Goal: Navigation & Orientation: Find specific page/section

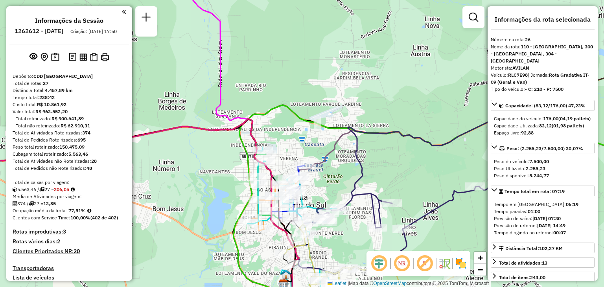
select select "**********"
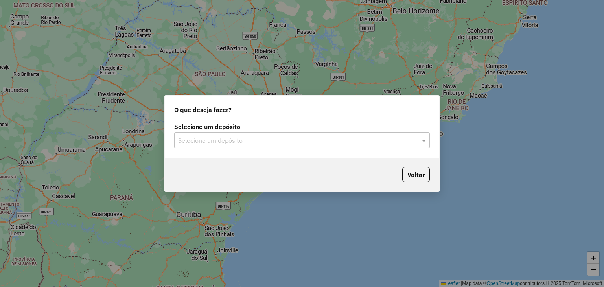
click at [249, 136] on input "text" at bounding box center [294, 140] width 232 height 9
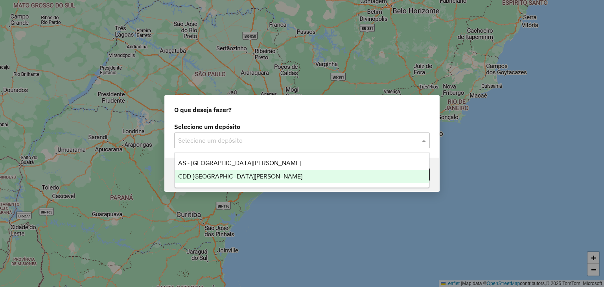
drag, startPoint x: 237, startPoint y: 175, endPoint x: 376, endPoint y: 195, distance: 140.5
click at [237, 175] on span "CDD [GEOGRAPHIC_DATA][PERSON_NAME]" at bounding box center [240, 176] width 124 height 7
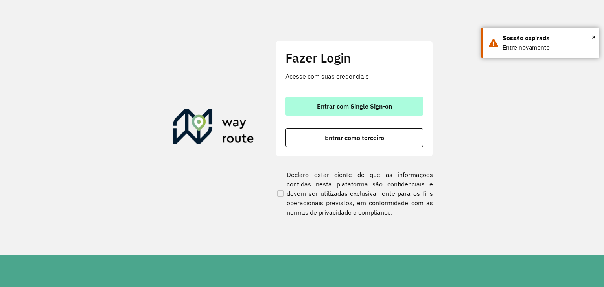
click at [367, 107] on span "Entrar com Single Sign-on" at bounding box center [354, 106] width 75 height 6
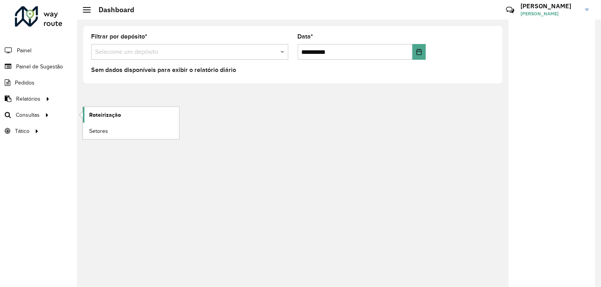
click at [127, 114] on link "Roteirização" at bounding box center [131, 115] width 96 height 16
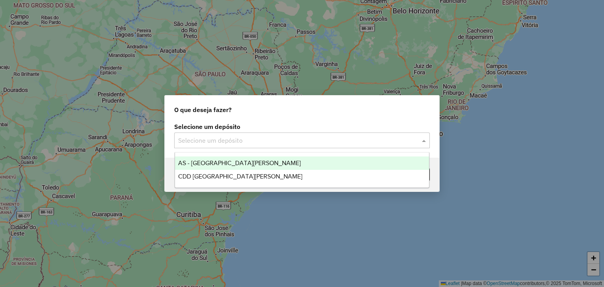
click at [280, 138] on input "text" at bounding box center [294, 140] width 232 height 9
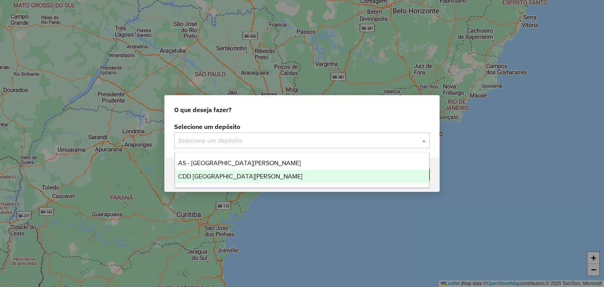
click at [231, 176] on span "CDD [GEOGRAPHIC_DATA]" at bounding box center [240, 176] width 124 height 7
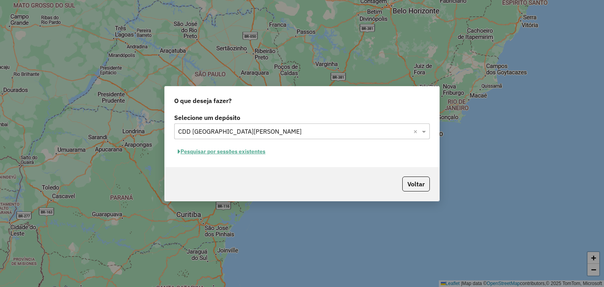
click at [235, 151] on button "Pesquisar por sessões existentes" at bounding box center [221, 151] width 95 height 12
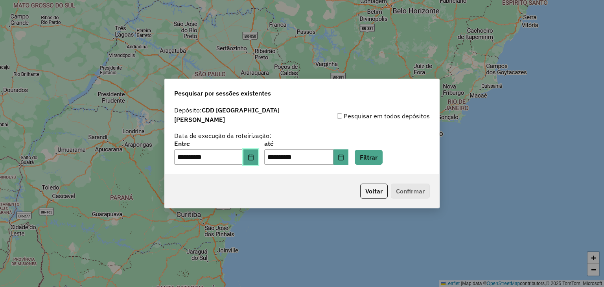
click at [252, 154] on button "Choose Date" at bounding box center [250, 157] width 15 height 16
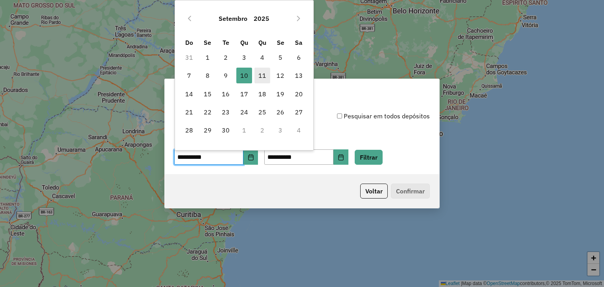
click at [259, 73] on span "11" at bounding box center [262, 76] width 16 height 16
type input "**********"
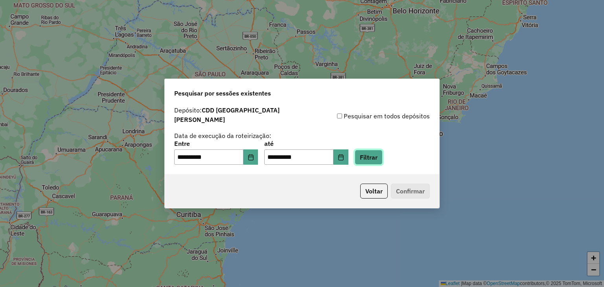
click at [373, 152] on button "Filtrar" at bounding box center [368, 157] width 28 height 15
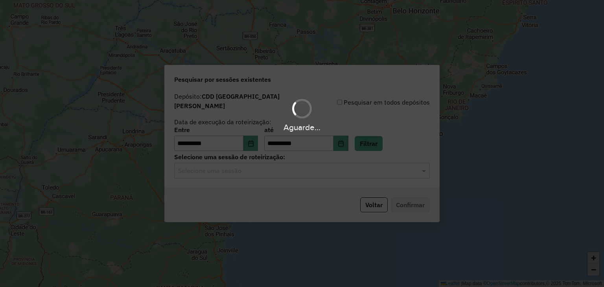
click at [268, 168] on input "text" at bounding box center [294, 170] width 232 height 9
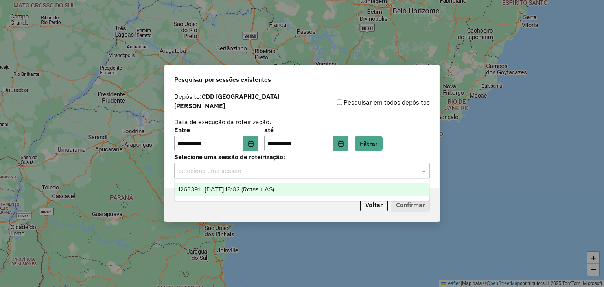
drag, startPoint x: 266, startPoint y: 191, endPoint x: 301, endPoint y: 194, distance: 34.7
click at [266, 191] on span "1263391 - 11/09/2025 18:02 (Rotas + AS)" at bounding box center [226, 189] width 96 height 7
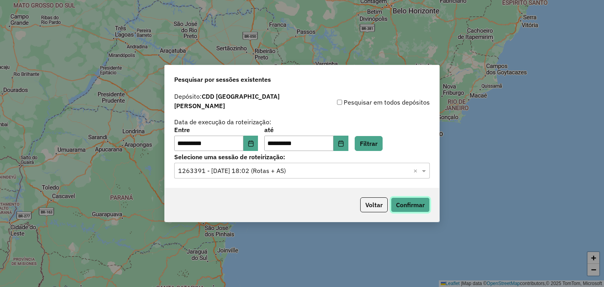
click at [402, 203] on button "Confirmar" at bounding box center [410, 204] width 39 height 15
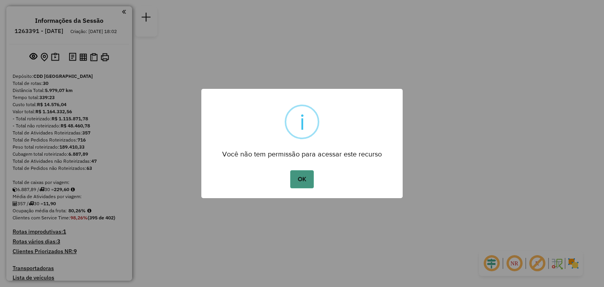
click at [302, 173] on button "OK" at bounding box center [301, 179] width 23 height 18
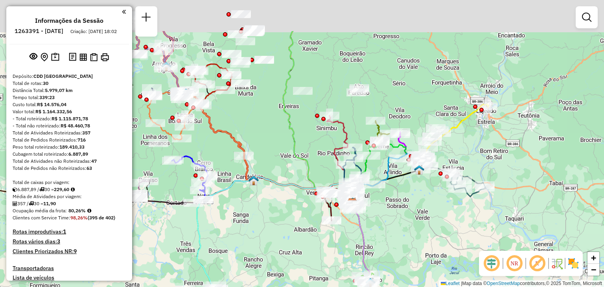
drag, startPoint x: 264, startPoint y: 92, endPoint x: 319, endPoint y: 157, distance: 85.1
click at [319, 157] on div "Janela de atendimento Grade de atendimento Capacidade Transportadoras Veículos …" at bounding box center [302, 143] width 604 height 287
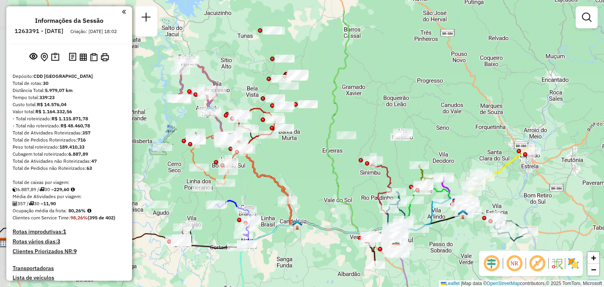
drag, startPoint x: 292, startPoint y: 125, endPoint x: 332, endPoint y: 163, distance: 55.0
click at [332, 163] on icon at bounding box center [362, 129] width 71 height 239
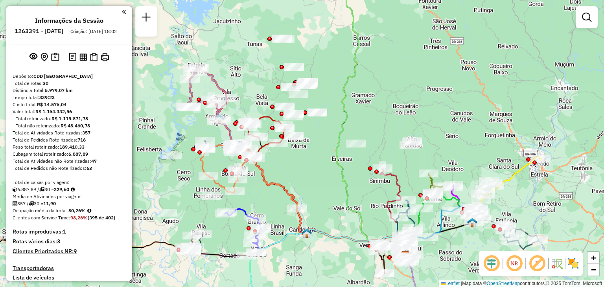
drag, startPoint x: 318, startPoint y: 152, endPoint x: 321, endPoint y: 158, distance: 6.0
click at [327, 161] on div "Janela de atendimento Grade de atendimento Capacidade Transportadoras Veículos …" at bounding box center [302, 143] width 604 height 287
select select "**********"
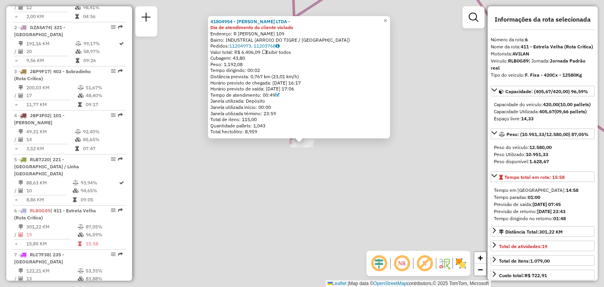
scroll to position [528, 0]
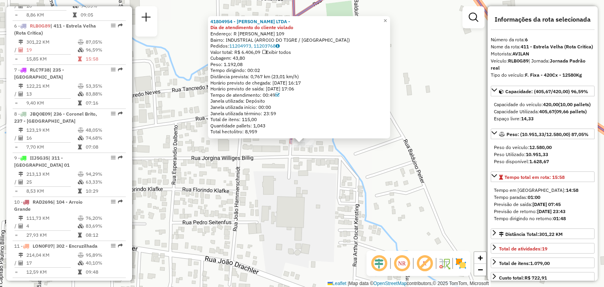
click at [271, 186] on div "41804954 - [PERSON_NAME] LTDA - Dia de atendimento do cliente violado Endereço:…" at bounding box center [302, 143] width 604 height 287
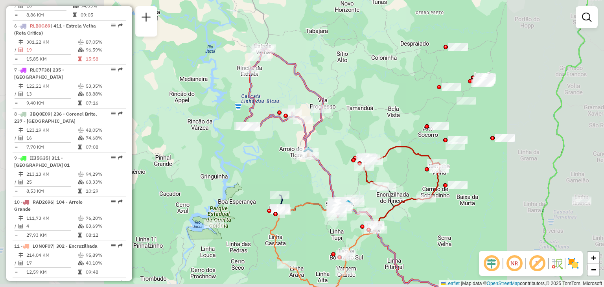
drag, startPoint x: 358, startPoint y: 181, endPoint x: 310, endPoint y: 116, distance: 81.0
click at [310, 116] on div "Janela de atendimento Grade de atendimento Capacidade Transportadoras Veículos …" at bounding box center [302, 143] width 604 height 287
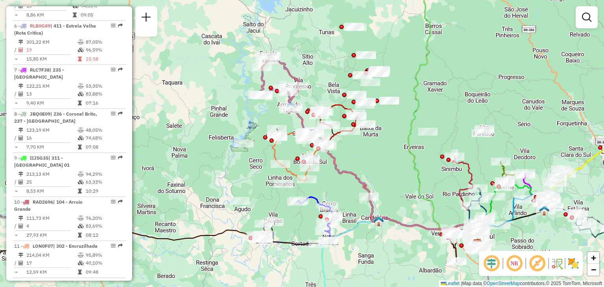
drag, startPoint x: 362, startPoint y: 167, endPoint x: 351, endPoint y: 140, distance: 28.9
click at [351, 140] on div "Janela de atendimento Grade de atendimento Capacidade Transportadoras Veículos …" at bounding box center [302, 143] width 604 height 287
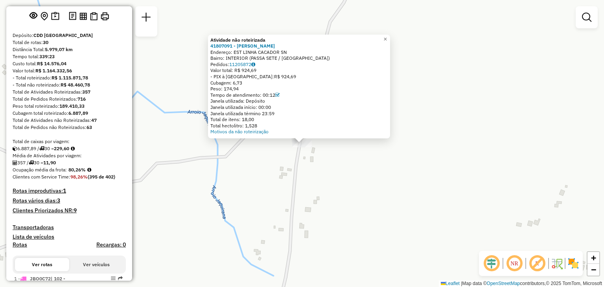
scroll to position [0, 0]
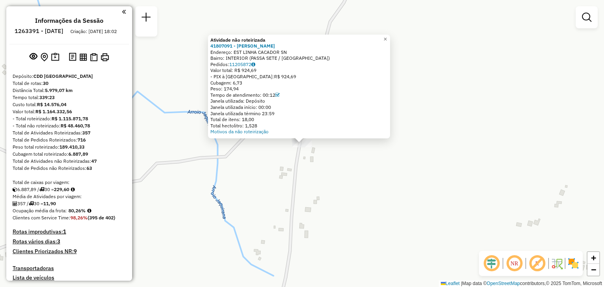
click at [205, 189] on div "Atividade não roteirizada 41807091 - BELONI BORGES Endereço: EST LINHA CACADOR …" at bounding box center [302, 143] width 604 height 287
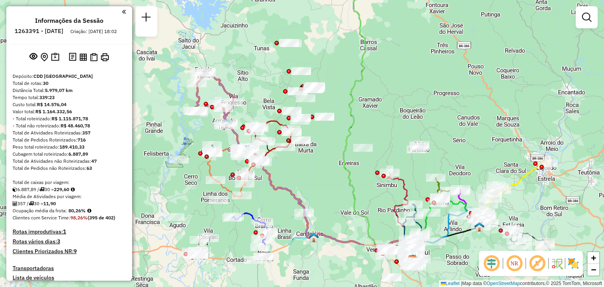
drag, startPoint x: 364, startPoint y: 217, endPoint x: 334, endPoint y: 145, distance: 77.7
click at [334, 145] on div "Janela de atendimento Grade de atendimento Capacidade Transportadoras Veículos …" at bounding box center [302, 143] width 604 height 287
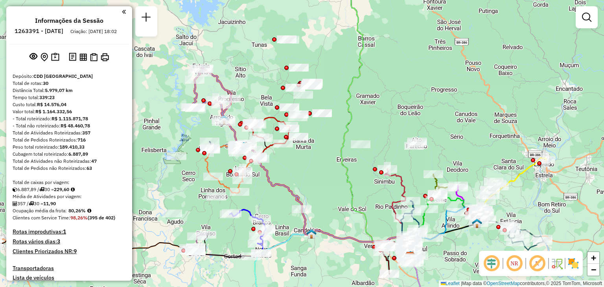
drag, startPoint x: 343, startPoint y: 187, endPoint x: 316, endPoint y: 126, distance: 67.4
click at [316, 126] on div "Janela de atendimento Grade de atendimento Capacidade Transportadoras Veículos …" at bounding box center [302, 143] width 604 height 287
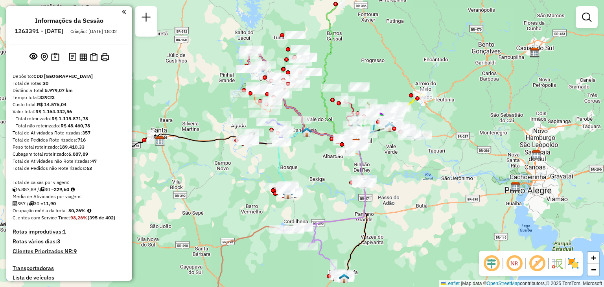
drag, startPoint x: 318, startPoint y: 184, endPoint x: 312, endPoint y: 163, distance: 21.8
click at [320, 154] on div "Janela de atendimento Grade de atendimento Capacidade Transportadoras Veículos …" at bounding box center [302, 143] width 604 height 287
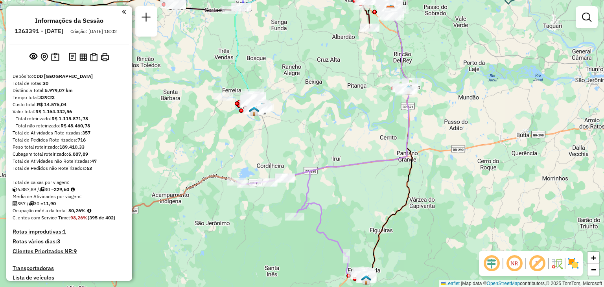
drag, startPoint x: 327, startPoint y: 249, endPoint x: 309, endPoint y: 170, distance: 80.7
click at [309, 171] on icon at bounding box center [301, 223] width 128 height 105
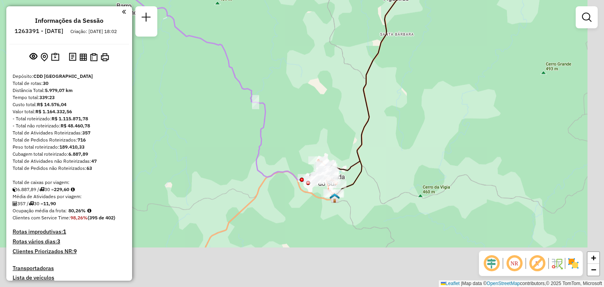
drag, startPoint x: 356, startPoint y: 208, endPoint x: 290, endPoint y: 166, distance: 77.5
click at [281, 155] on div "Janela de atendimento Grade de atendimento Capacidade Transportadoras Veículos …" at bounding box center [302, 143] width 604 height 287
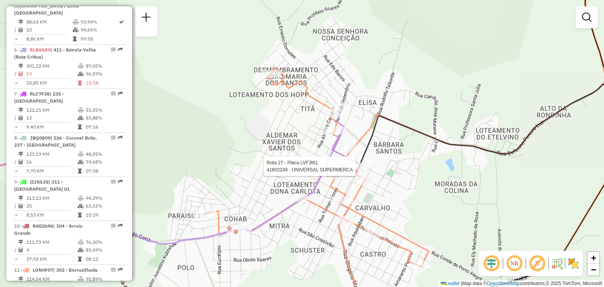
select select "**********"
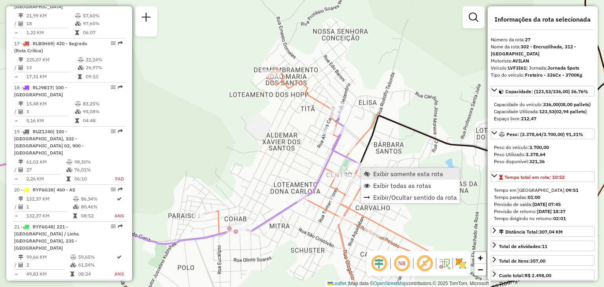
scroll to position [1442, 0]
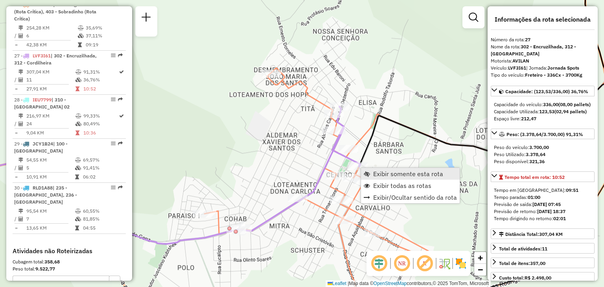
click at [366, 171] on span "Exibir somente esta rota" at bounding box center [367, 174] width 6 height 6
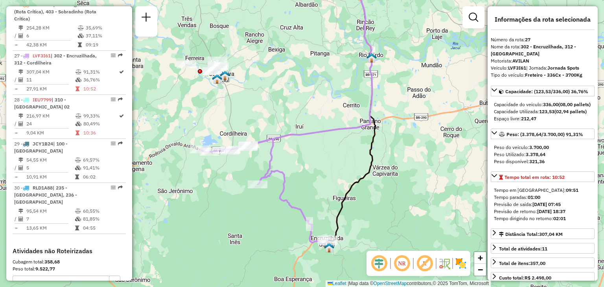
drag, startPoint x: 338, startPoint y: 181, endPoint x: 322, endPoint y: 142, distance: 42.2
click at [322, 142] on div "Janela de atendimento Grade de atendimento Capacidade Transportadoras Veículos …" at bounding box center [302, 143] width 604 height 287
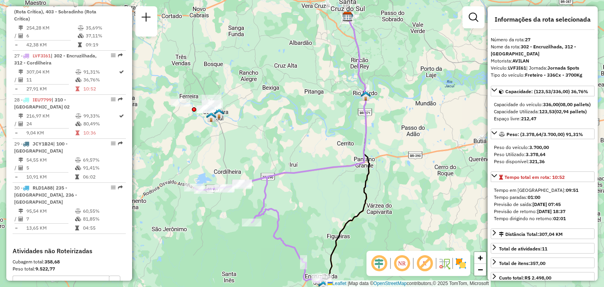
drag, startPoint x: 323, startPoint y: 178, endPoint x: 319, endPoint y: 220, distance: 42.3
click at [319, 220] on div "Janela de atendimento Grade de atendimento Capacidade Transportadoras Veículos …" at bounding box center [302, 143] width 604 height 287
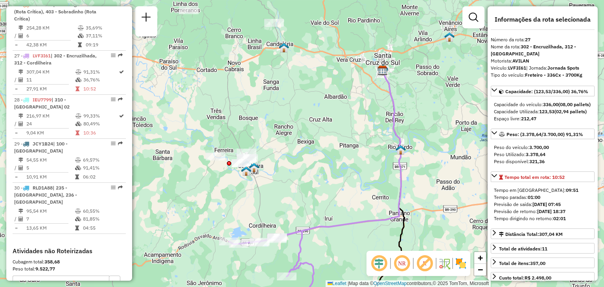
drag, startPoint x: 253, startPoint y: 162, endPoint x: 288, endPoint y: 216, distance: 64.2
click at [288, 216] on div "Janela de atendimento Grade de atendimento Capacidade Transportadoras Veículos …" at bounding box center [302, 143] width 604 height 287
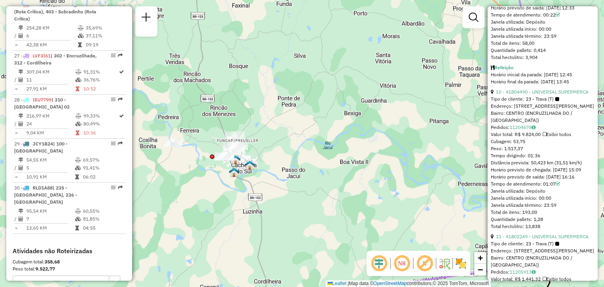
scroll to position [1682, 0]
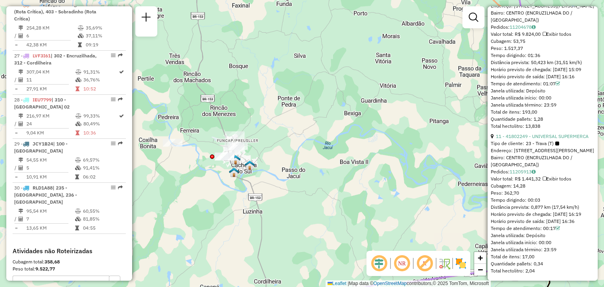
click at [300, 176] on div "Janela de atendimento Grade de atendimento Capacidade Transportadoras Veículos …" at bounding box center [302, 143] width 604 height 287
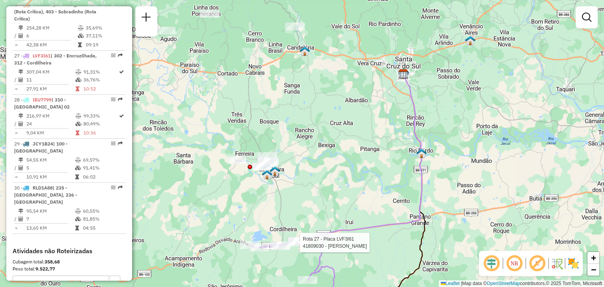
select select "**********"
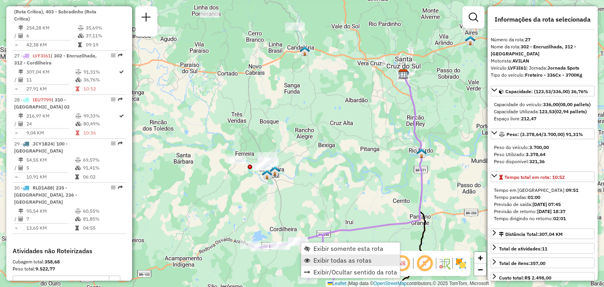
click at [311, 262] on link "Exibir todas as rotas" at bounding box center [350, 260] width 99 height 12
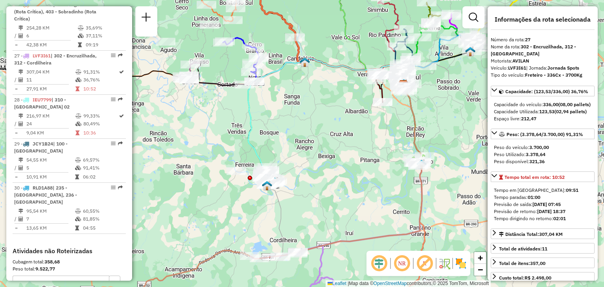
drag, startPoint x: 314, startPoint y: 170, endPoint x: 314, endPoint y: 187, distance: 16.9
click at [314, 187] on div "Janela de atendimento Grade de atendimento Capacidade Transportadoras Veículos …" at bounding box center [302, 143] width 604 height 287
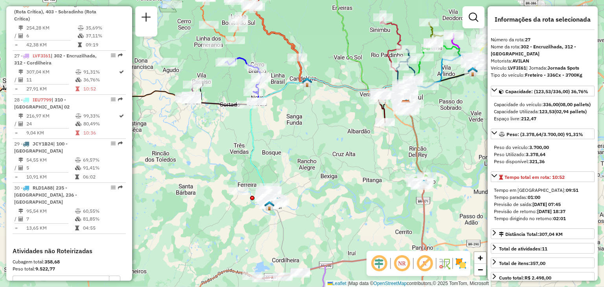
drag, startPoint x: 280, startPoint y: 128, endPoint x: 292, endPoint y: 191, distance: 63.7
click at [292, 191] on div "Janela de atendimento Grade de atendimento Capacidade Transportadoras Veículos …" at bounding box center [302, 143] width 604 height 287
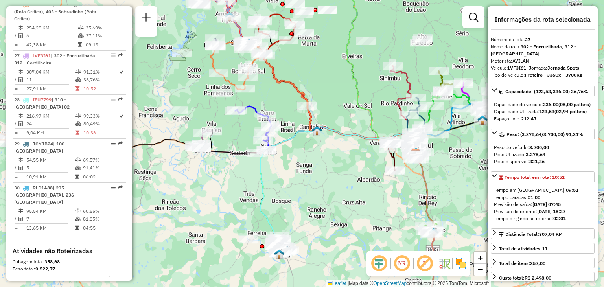
drag, startPoint x: 291, startPoint y: 191, endPoint x: 210, endPoint y: 162, distance: 86.0
click at [210, 162] on div "Janela de atendimento Grade de atendimento Capacidade Transportadoras Veículos …" at bounding box center [302, 143] width 604 height 287
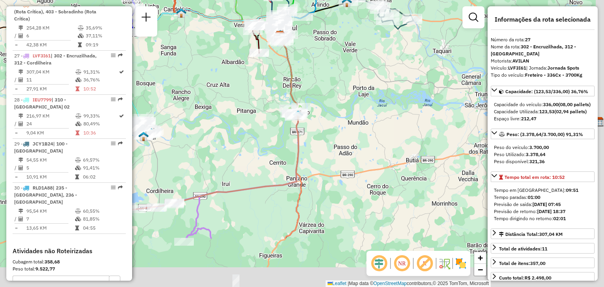
drag, startPoint x: 298, startPoint y: 214, endPoint x: 254, endPoint y: 137, distance: 89.3
click at [254, 137] on div "Janela de atendimento Grade de atendimento Capacidade Transportadoras Veículos …" at bounding box center [302, 143] width 604 height 287
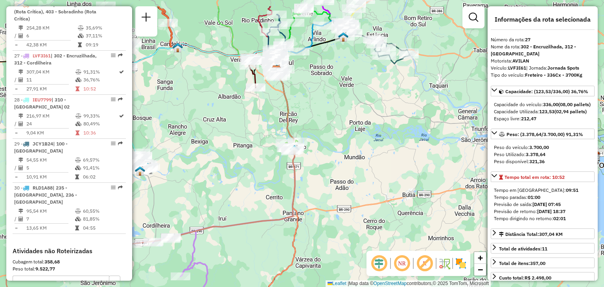
drag, startPoint x: 257, startPoint y: 173, endPoint x: 251, endPoint y: 231, distance: 58.5
click at [251, 231] on div "Janela de atendimento Grade de atendimento Capacidade Transportadoras Veículos …" at bounding box center [302, 143] width 604 height 287
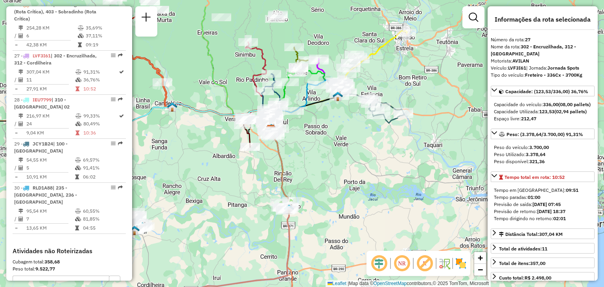
drag, startPoint x: 330, startPoint y: 156, endPoint x: 324, endPoint y: 237, distance: 80.8
click at [324, 237] on div "Janela de atendimento Grade de atendimento Capacidade Transportadoras Veículos …" at bounding box center [302, 143] width 604 height 287
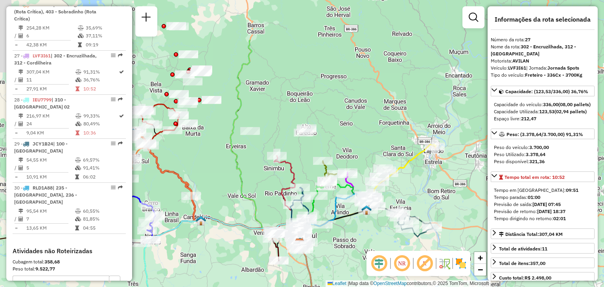
drag, startPoint x: 355, startPoint y: 184, endPoint x: 387, endPoint y: 253, distance: 75.3
click at [387, 253] on hb-router-mapa "Informações da Sessão 1263391 - 11/09/2025 Criação: 10/09/2025 18:02 Depósito: …" at bounding box center [302, 143] width 604 height 287
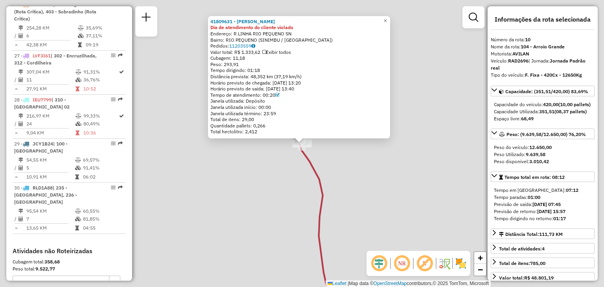
scroll to position [703, 0]
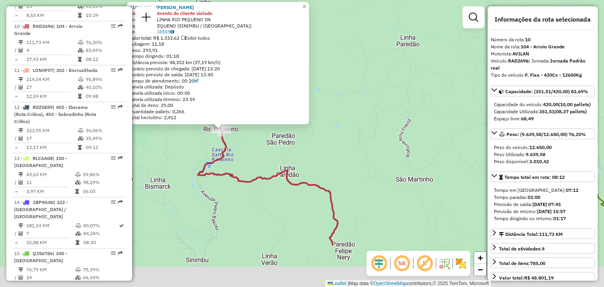
drag, startPoint x: 280, startPoint y: 257, endPoint x: 230, endPoint y: 180, distance: 92.3
click at [230, 180] on div "41809631 - LUIS KANITZ JUNIOR Dia de atendimento do cliente violado Endereço: R…" at bounding box center [302, 143] width 604 height 287
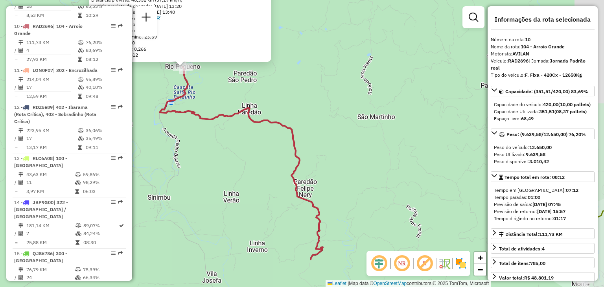
drag, startPoint x: 249, startPoint y: 218, endPoint x: 219, endPoint y: 162, distance: 63.3
click at [219, 162] on div "41809631 - LUIS KANITZ JUNIOR Dia de atendimento do cliente violado Endereço: R…" at bounding box center [302, 143] width 604 height 287
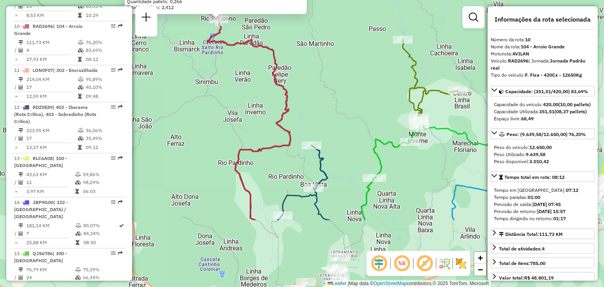
drag, startPoint x: 237, startPoint y: 208, endPoint x: 255, endPoint y: 112, distance: 97.1
click at [255, 112] on div "41809631 - LUIS KANITZ JUNIOR Dia de atendimento do cliente violado Endereço: R…" at bounding box center [302, 143] width 604 height 287
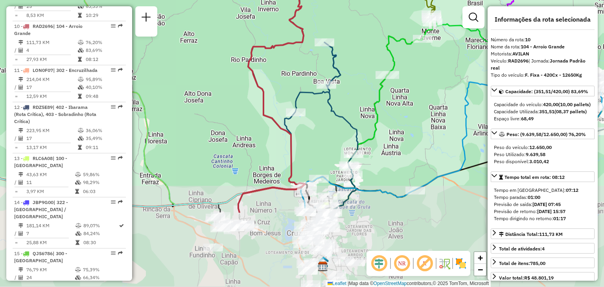
drag, startPoint x: 262, startPoint y: 177, endPoint x: 279, endPoint y: 64, distance: 114.4
click at [279, 64] on div "41809631 - LUIS KANITZ JUNIOR Dia de atendimento do cliente violado Endereço: R…" at bounding box center [302, 143] width 604 height 287
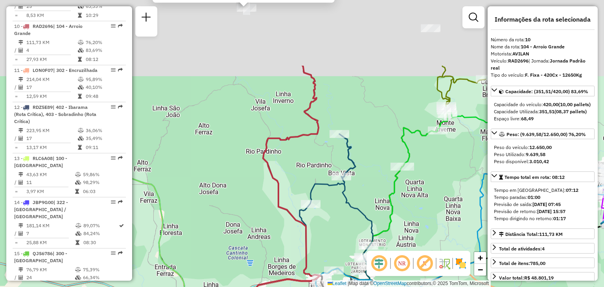
drag, startPoint x: 286, startPoint y: 76, endPoint x: 303, endPoint y: 227, distance: 152.3
click at [303, 227] on div "41809631 - LUIS KANITZ JUNIOR Dia de atendimento do cliente violado Endereço: R…" at bounding box center [302, 143] width 604 height 287
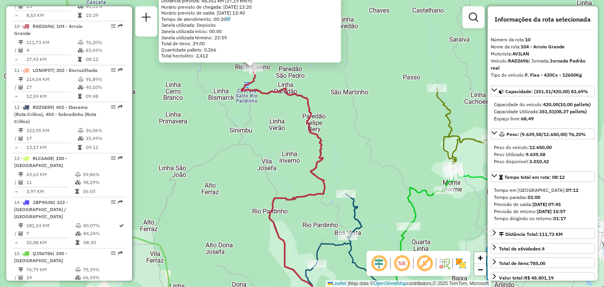
click at [290, 166] on div "41809631 - LUIS KANITZ JUNIOR Dia de atendimento do cliente violado Endereço: R…" at bounding box center [302, 143] width 604 height 287
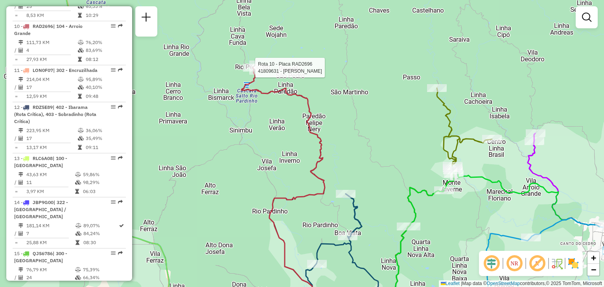
select select "**********"
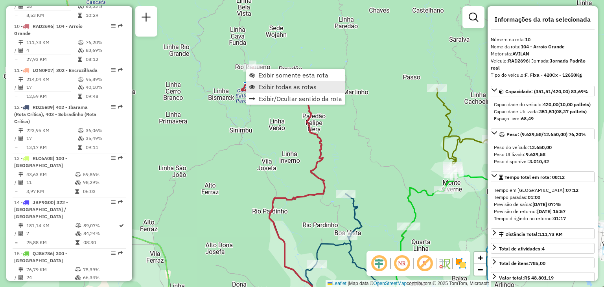
click at [269, 90] on span "Exibir todas as rotas" at bounding box center [287, 87] width 58 height 6
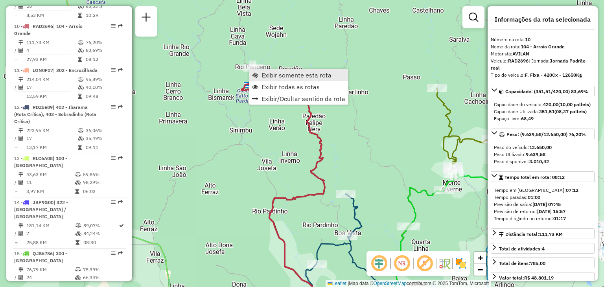
click at [259, 76] on link "Exibir somente esta rota" at bounding box center [298, 75] width 99 height 12
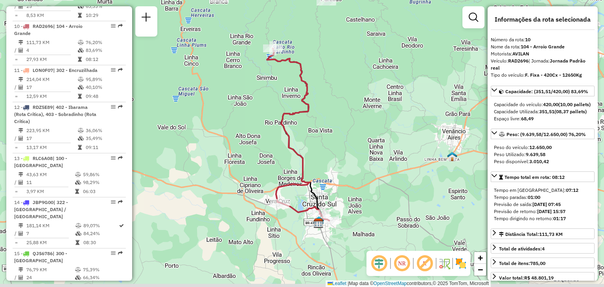
click at [320, 164] on div "Janela de atendimento Grade de atendimento Capacidade Transportadoras Veículos …" at bounding box center [302, 143] width 604 height 287
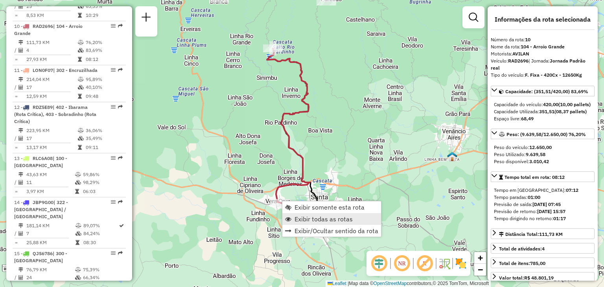
click at [300, 220] on span "Exibir todas as rotas" at bounding box center [323, 219] width 58 height 6
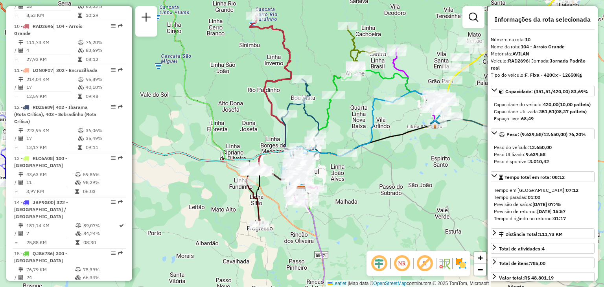
drag, startPoint x: 291, startPoint y: 220, endPoint x: 286, endPoint y: 209, distance: 11.6
click at [286, 209] on div "Rota 1 - Placa JBO0C72 41814065 - DISTRIBUIDORA DOIS C Janela de atendimento Gr…" at bounding box center [302, 143] width 604 height 287
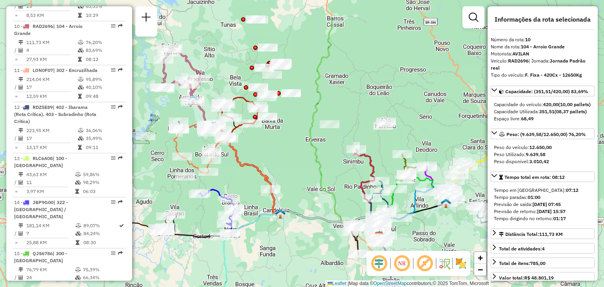
drag, startPoint x: 263, startPoint y: 143, endPoint x: 365, endPoint y: 202, distance: 117.6
click at [365, 202] on div "Janela de atendimento Grade de atendimento Capacidade Transportadoras Veículos …" at bounding box center [302, 143] width 604 height 287
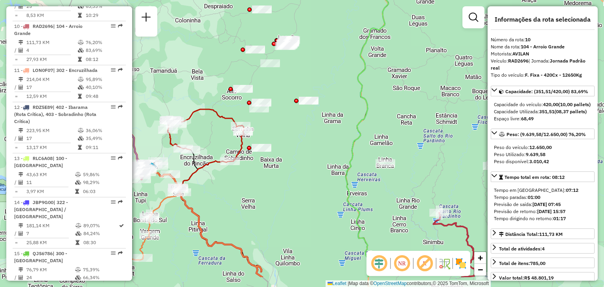
drag, startPoint x: 401, startPoint y: 200, endPoint x: 369, endPoint y: 162, distance: 50.0
click at [369, 162] on div "Janela de atendimento Grade de atendimento Capacidade Transportadoras Veículos …" at bounding box center [302, 143] width 604 height 287
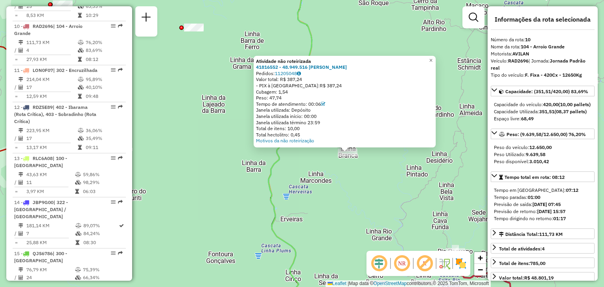
drag, startPoint x: 338, startPoint y: 184, endPoint x: 354, endPoint y: 165, distance: 24.6
click at [354, 165] on div "Atividade não roteirizada 41816552 - 48.949.516 ELENA GOETZE Pedidos: 11205048 …" at bounding box center [302, 143] width 604 height 287
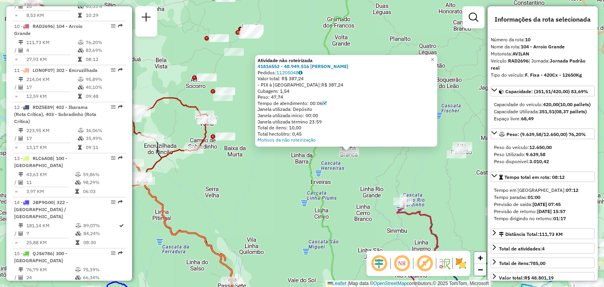
drag, startPoint x: 363, startPoint y: 175, endPoint x: 362, endPoint y: 168, distance: 7.6
click at [362, 168] on div "Atividade não roteirizada 41816552 - 48.949.516 ELENA GOETZE Pedidos: 11205048 …" at bounding box center [302, 143] width 604 height 287
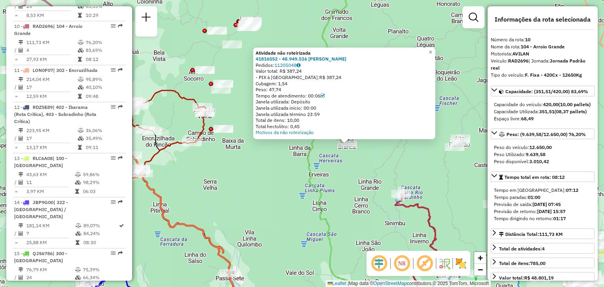
drag, startPoint x: 336, startPoint y: 174, endPoint x: 334, endPoint y: 167, distance: 7.0
click at [334, 167] on div "Atividade não roteirizada 41816552 - 48.949.516 ELENA GOETZE Pedidos: 11205048 …" at bounding box center [302, 143] width 604 height 287
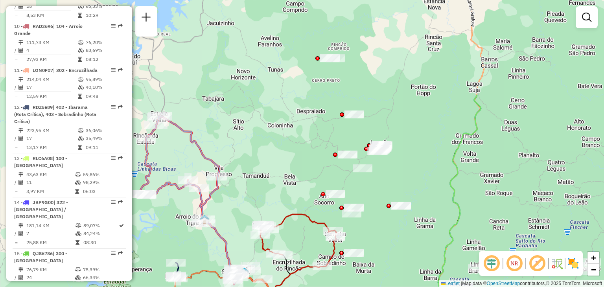
drag, startPoint x: 261, startPoint y: 144, endPoint x: 391, endPoint y: 268, distance: 179.6
click at [391, 268] on div "Janela de atendimento Grade de atendimento Capacidade Transportadoras Veículos …" at bounding box center [302, 143] width 604 height 287
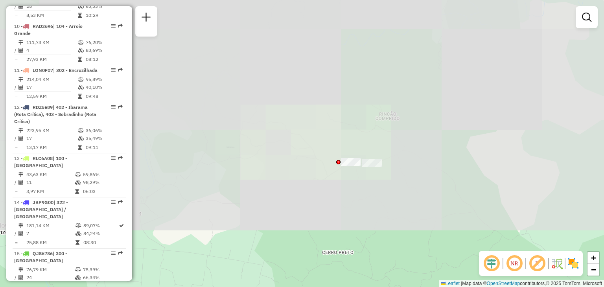
click at [396, 112] on div "Janela de atendimento Grade de atendimento Capacidade Transportadoras Veículos …" at bounding box center [302, 143] width 604 height 287
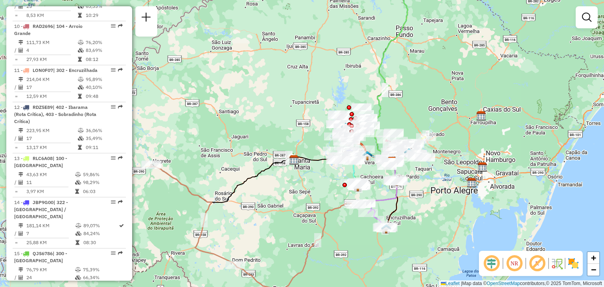
click at [370, 175] on div "Janela de atendimento Grade de atendimento Capacidade Transportadoras Veículos …" at bounding box center [302, 143] width 604 height 287
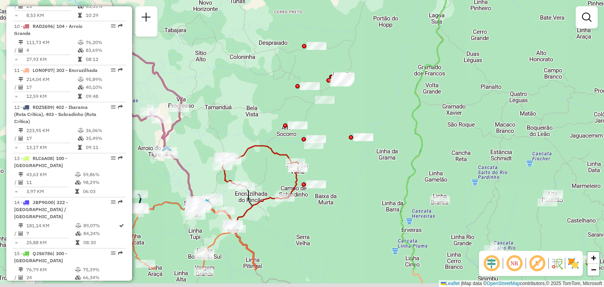
drag, startPoint x: 421, startPoint y: 160, endPoint x: 386, endPoint y: 112, distance: 59.0
click at [386, 112] on div "Janela de atendimento Grade de atendimento Capacidade Transportadoras Veículos …" at bounding box center [302, 143] width 604 height 287
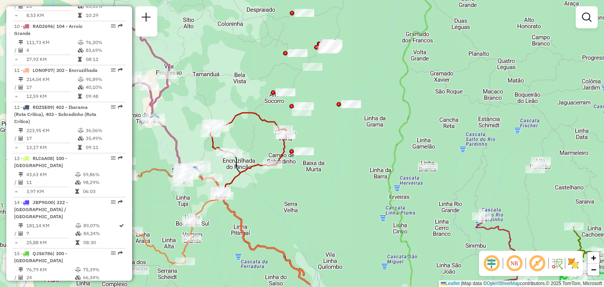
drag, startPoint x: 367, startPoint y: 200, endPoint x: 359, endPoint y: 174, distance: 26.8
click at [359, 175] on div "Janela de atendimento Grade de atendimento Capacidade Transportadoras Veículos …" at bounding box center [302, 143] width 604 height 287
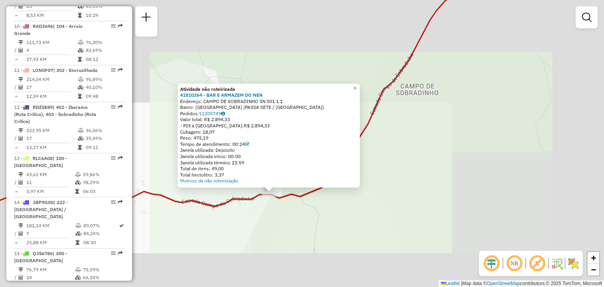
click at [276, 211] on div "Atividade não roteirizada 41810264 - BAR E ARMAZEM DO NEN Endereço: CAMPO DE SO…" at bounding box center [302, 143] width 604 height 287
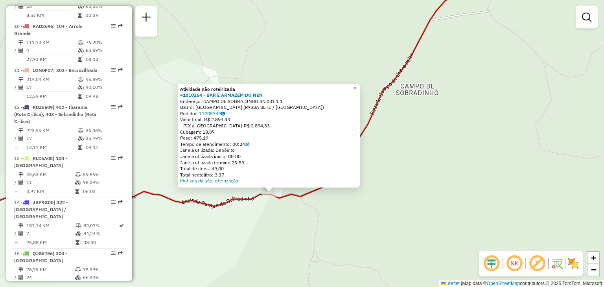
click at [385, 159] on div "Atividade não roteirizada 41810264 - BAR E ARMAZEM DO NEN Endereço: CAMPO DE SO…" at bounding box center [302, 143] width 604 height 287
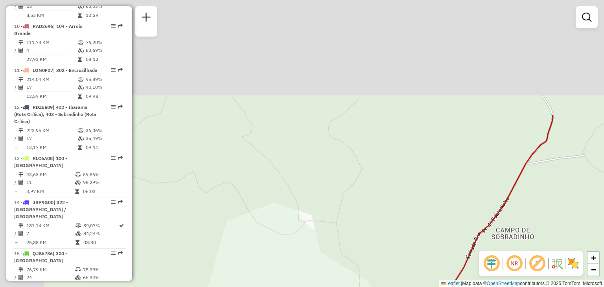
drag, startPoint x: 390, startPoint y: 112, endPoint x: 450, endPoint y: 209, distance: 113.9
click at [484, 253] on hb-router-mapa "Informações da Sessão 1263391 - 11/09/2025 Criação: 10/09/2025 18:02 Depósito: …" at bounding box center [302, 143] width 604 height 287
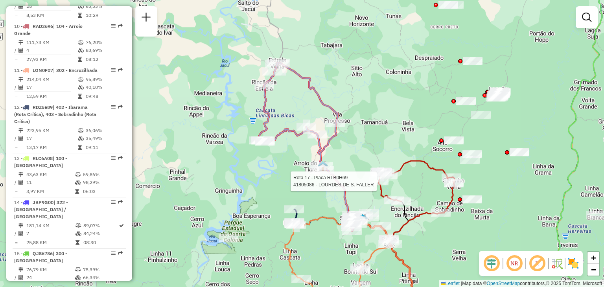
select select "**********"
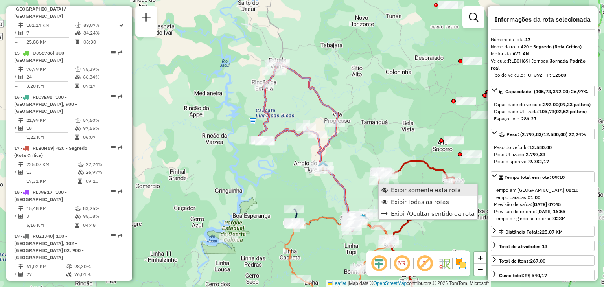
scroll to position [1011, 0]
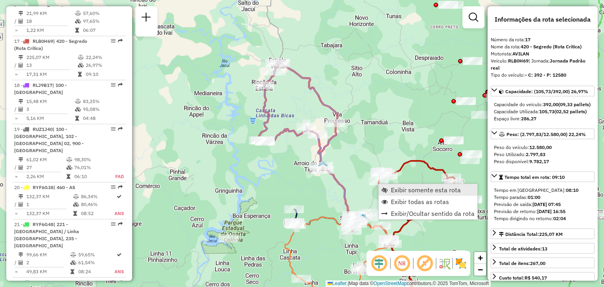
click at [387, 191] on span "Exibir somente esta rota" at bounding box center [384, 190] width 6 height 6
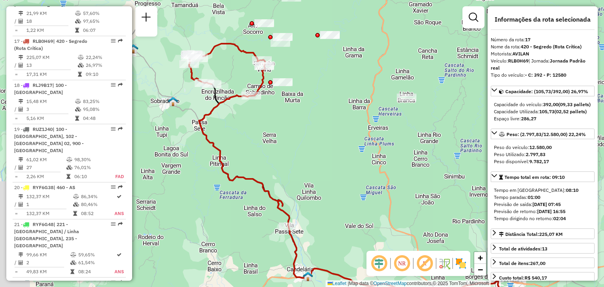
drag, startPoint x: 275, startPoint y: 167, endPoint x: 322, endPoint y: 208, distance: 62.7
click at [322, 208] on div "Janela de atendimento Grade de atendimento Capacidade Transportadoras Veículos …" at bounding box center [302, 143] width 604 height 287
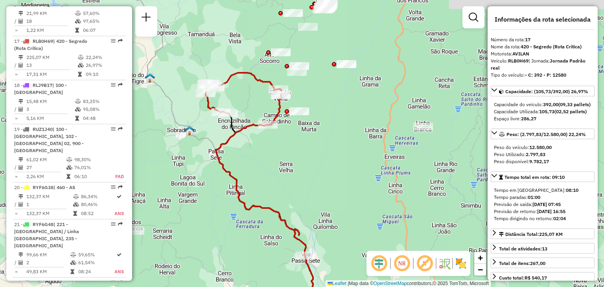
click at [285, 162] on div "Janela de atendimento Grade de atendimento Capacidade Transportadoras Veículos …" at bounding box center [302, 143] width 604 height 287
drag, startPoint x: 271, startPoint y: 176, endPoint x: 302, endPoint y: 206, distance: 42.8
click at [301, 207] on div "Janela de atendimento Grade de atendimento Capacidade Transportadoras Veículos …" at bounding box center [302, 143] width 604 height 287
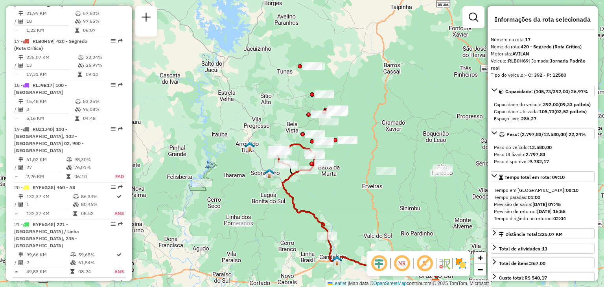
drag, startPoint x: 307, startPoint y: 202, endPoint x: 314, endPoint y: 181, distance: 22.0
click at [314, 181] on div "Janela de atendimento Grade de atendimento Capacidade Transportadoras Veículos …" at bounding box center [302, 143] width 604 height 287
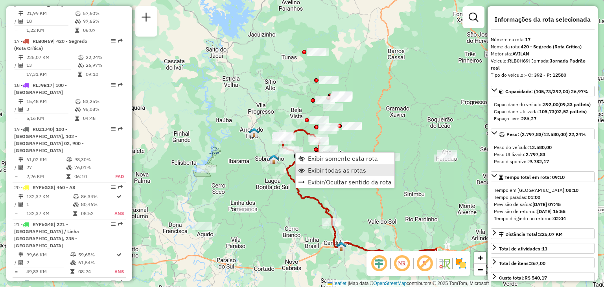
click at [310, 172] on span "Exibir todas as rotas" at bounding box center [337, 170] width 58 height 6
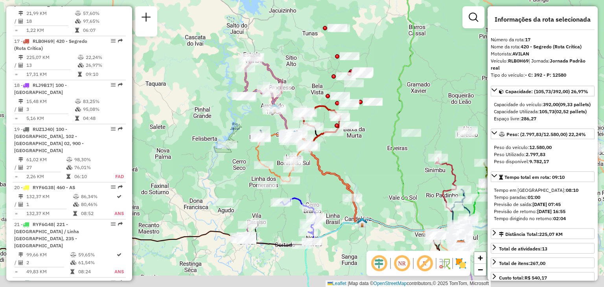
drag, startPoint x: 219, startPoint y: 183, endPoint x: 239, endPoint y: 159, distance: 30.4
click at [239, 159] on div "Janela de atendimento Grade de atendimento Capacidade Transportadoras Veículos …" at bounding box center [302, 143] width 604 height 287
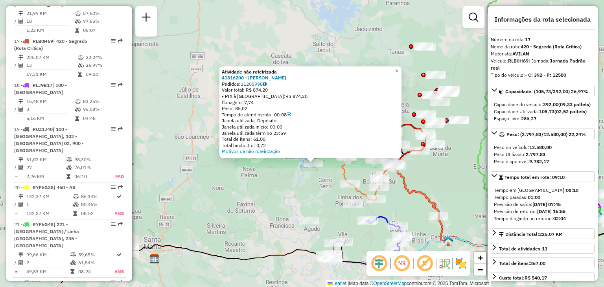
drag, startPoint x: 330, startPoint y: 217, endPoint x: 327, endPoint y: 175, distance: 42.6
click at [327, 175] on div "Atividade não roteirizada 41816200 - MAIRA MUNDT Pedidos: 11205998 Valor total:…" at bounding box center [302, 143] width 604 height 287
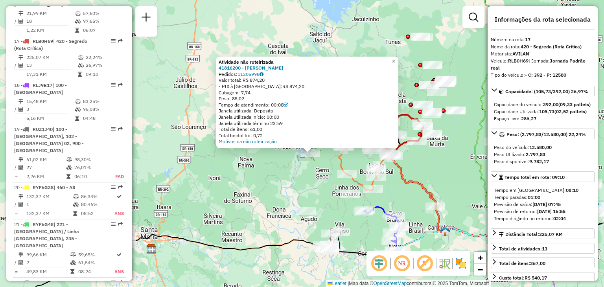
click at [317, 189] on div "Atividade não roteirizada 41816200 - MAIRA MUNDT Pedidos: 11205998 Valor total:…" at bounding box center [302, 143] width 604 height 287
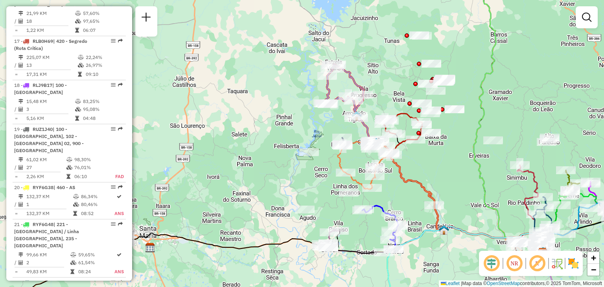
drag, startPoint x: 329, startPoint y: 204, endPoint x: 313, endPoint y: 184, distance: 25.5
click at [313, 184] on div "Janela de atendimento Grade de atendimento Capacidade Transportadoras Veículos …" at bounding box center [302, 143] width 604 height 287
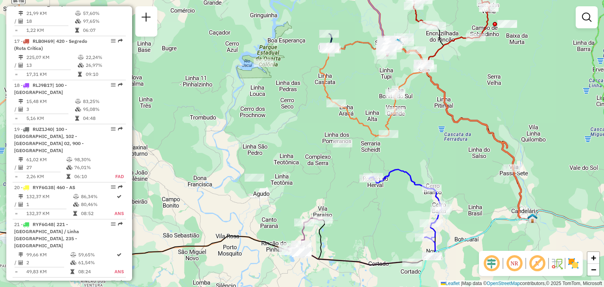
drag, startPoint x: 321, startPoint y: 191, endPoint x: 290, endPoint y: 168, distance: 38.3
click at [290, 168] on div "Janela de atendimento Grade de atendimento Capacidade Transportadoras Veículos …" at bounding box center [302, 143] width 604 height 287
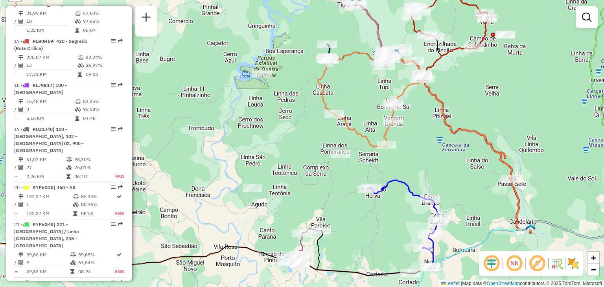
drag, startPoint x: 317, startPoint y: 187, endPoint x: 316, endPoint y: 198, distance: 11.1
click at [316, 198] on div "Janela de atendimento Grade de atendimento Capacidade Transportadoras Veículos …" at bounding box center [302, 143] width 604 height 287
select select "**********"
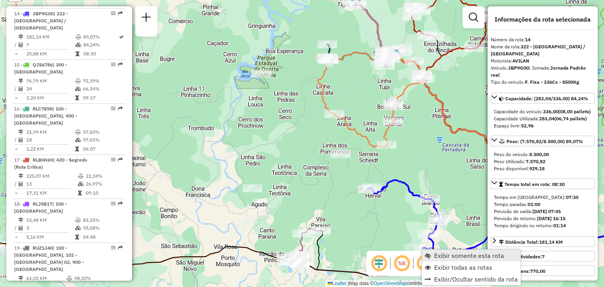
scroll to position [886, 0]
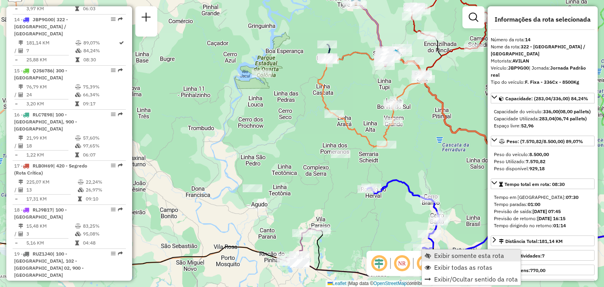
click at [437, 254] on span "Exibir somente esta rota" at bounding box center [469, 255] width 70 height 6
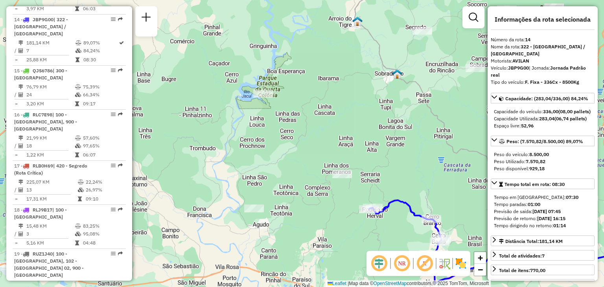
drag, startPoint x: 226, startPoint y: 166, endPoint x: 463, endPoint y: 257, distance: 253.8
click at [474, 266] on div "Janela de atendimento Grade de atendimento Capacidade Transportadoras Veículos …" at bounding box center [302, 143] width 604 height 287
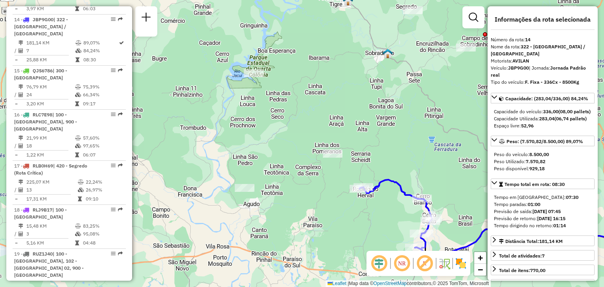
click at [401, 187] on icon at bounding box center [395, 215] width 72 height 70
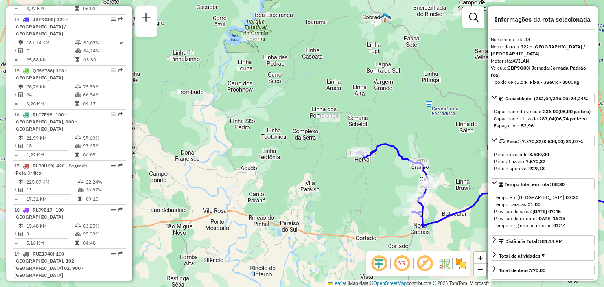
drag, startPoint x: 418, startPoint y: 187, endPoint x: 415, endPoint y: 153, distance: 33.9
click at [415, 152] on div "Janela de atendimento Grade de atendimento Capacidade Transportadoras Veículos …" at bounding box center [302, 143] width 604 height 287
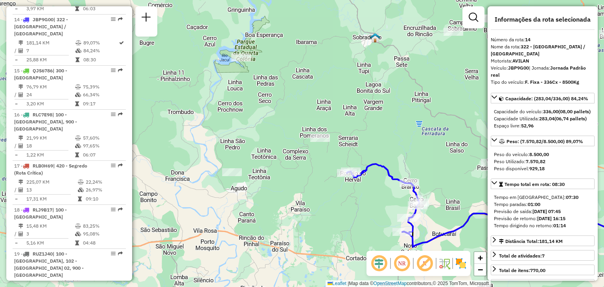
drag, startPoint x: 415, startPoint y: 153, endPoint x: 405, endPoint y: 172, distance: 20.9
click at [405, 172] on div "Janela de atendimento Grade de atendimento Capacidade Transportadoras Veículos …" at bounding box center [302, 143] width 604 height 287
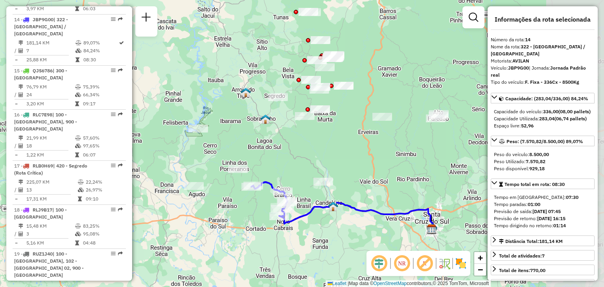
drag, startPoint x: 366, startPoint y: 103, endPoint x: 289, endPoint y: 151, distance: 90.2
click at [289, 151] on div "Janela de atendimento Grade de atendimento Capacidade Transportadoras Veículos …" at bounding box center [302, 143] width 604 height 287
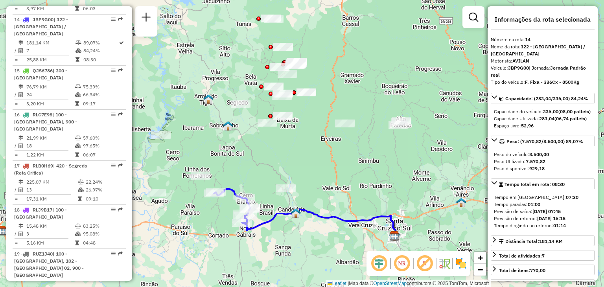
drag, startPoint x: 354, startPoint y: 114, endPoint x: 316, endPoint y: 106, distance: 39.0
click at [316, 106] on div "Janela de atendimento Grade de atendimento Capacidade Transportadoras Veículos …" at bounding box center [302, 143] width 604 height 287
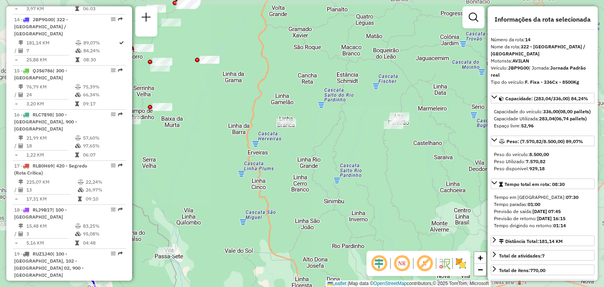
drag, startPoint x: 433, startPoint y: 176, endPoint x: 369, endPoint y: 92, distance: 106.0
click at [369, 92] on div "Janela de atendimento Grade de atendimento Capacidade Transportadoras Veículos …" at bounding box center [302, 143] width 604 height 287
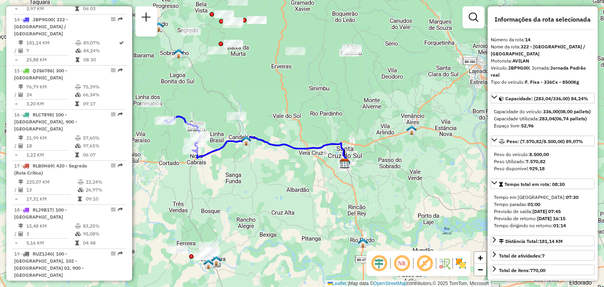
drag, startPoint x: 386, startPoint y: 116, endPoint x: 387, endPoint y: 83, distance: 33.0
click at [387, 83] on div "Janela de atendimento Grade de atendimento Capacidade Transportadoras Veículos …" at bounding box center [302, 143] width 604 height 287
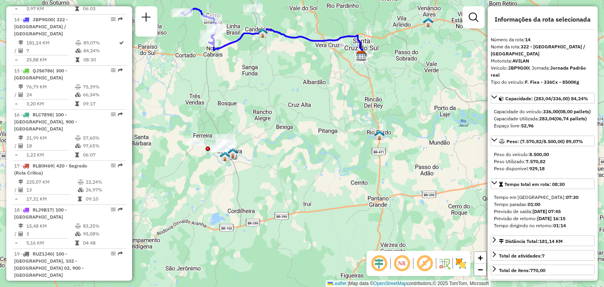
drag, startPoint x: 293, startPoint y: 173, endPoint x: 299, endPoint y: 108, distance: 64.4
click at [299, 108] on div "Janela de atendimento Grade de atendimento Capacidade Transportadoras Veículos …" at bounding box center [302, 143] width 604 height 287
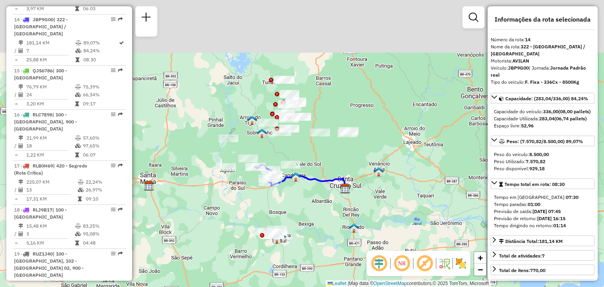
drag, startPoint x: 357, startPoint y: 107, endPoint x: 376, endPoint y: 214, distance: 108.9
click at [374, 219] on div "Janela de atendimento Grade de atendimento Capacidade Transportadoras Veículos …" at bounding box center [302, 143] width 604 height 287
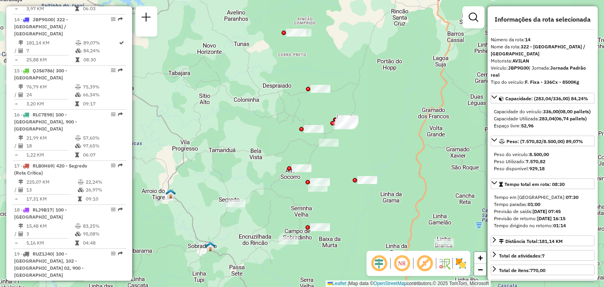
drag, startPoint x: 268, startPoint y: 150, endPoint x: 296, endPoint y: 55, distance: 98.7
click at [296, 55] on div "Janela de atendimento Grade de atendimento Capacidade Transportadoras Veículos …" at bounding box center [302, 143] width 604 height 287
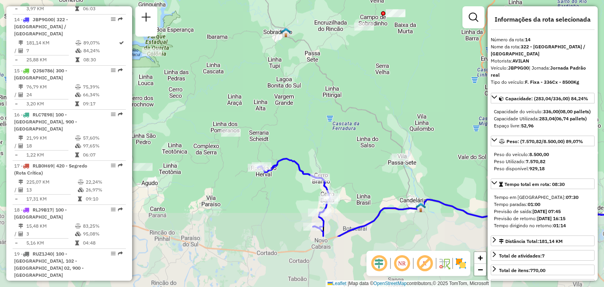
drag, startPoint x: 244, startPoint y: 208, endPoint x: 281, endPoint y: 119, distance: 96.2
click at [280, 119] on div "Janela de atendimento Grade de atendimento Capacidade Transportadoras Veículos …" at bounding box center [302, 143] width 604 height 287
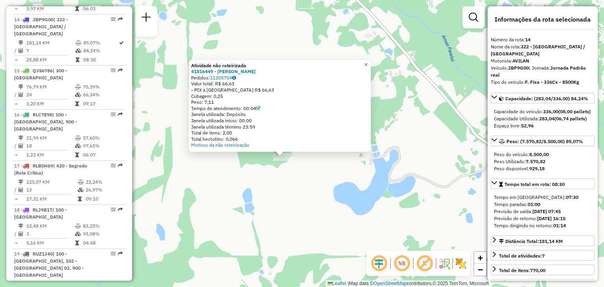
click at [371, 66] on link "×" at bounding box center [365, 64] width 9 height 9
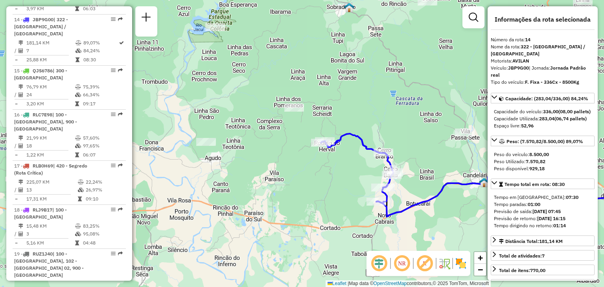
drag, startPoint x: 399, startPoint y: 156, endPoint x: 358, endPoint y: 110, distance: 61.8
click at [358, 110] on div "Janela de atendimento Grade de atendimento Capacidade Transportadoras Veículos …" at bounding box center [302, 143] width 604 height 287
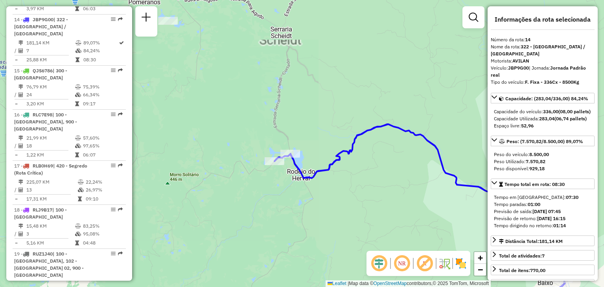
drag, startPoint x: 360, startPoint y: 144, endPoint x: 348, endPoint y: 102, distance: 43.9
click at [348, 102] on div "Janela de atendimento Grade de atendimento Capacidade Transportadoras Veículos …" at bounding box center [302, 143] width 604 height 287
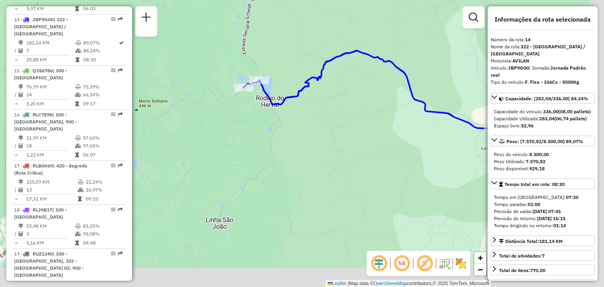
drag, startPoint x: 325, startPoint y: 165, endPoint x: 300, endPoint y: 122, distance: 49.9
click at [301, 124] on div "Janela de atendimento Grade de atendimento Capacidade Transportadoras Veículos …" at bounding box center [302, 143] width 604 height 287
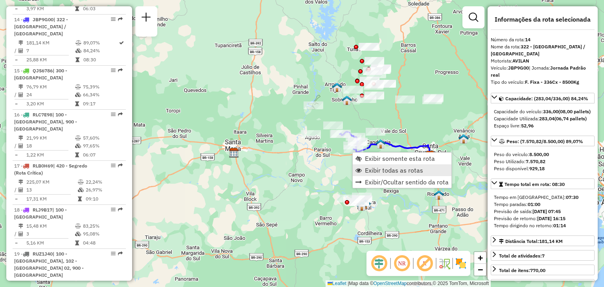
click at [369, 173] on span "Exibir todas as rotas" at bounding box center [394, 170] width 58 height 6
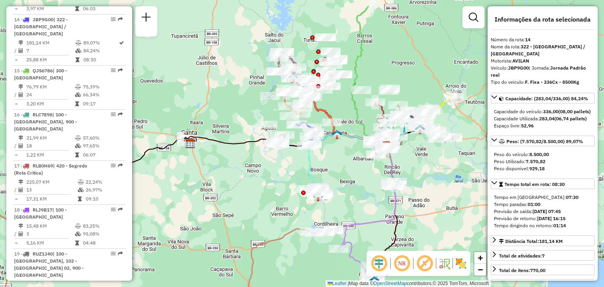
drag, startPoint x: 358, startPoint y: 180, endPoint x: 308, endPoint y: 169, distance: 50.8
click at [308, 169] on div "Janela de atendimento Grade de atendimento Capacidade Transportadoras Veículos …" at bounding box center [302, 143] width 604 height 287
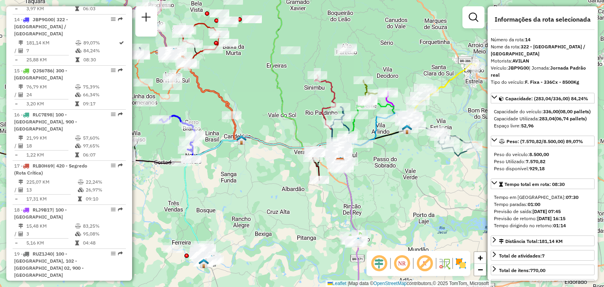
drag, startPoint x: 438, startPoint y: 78, endPoint x: 433, endPoint y: 69, distance: 10.2
click at [433, 69] on div "Janela de atendimento Grade de atendimento Capacidade Transportadoras Veículos …" at bounding box center [302, 143] width 604 height 287
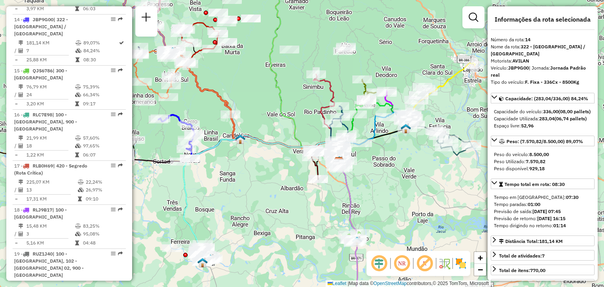
drag, startPoint x: 261, startPoint y: 106, endPoint x: 311, endPoint y: 143, distance: 62.1
click at [310, 144] on div "Janela de atendimento Grade de atendimento Capacidade Transportadoras Veículos …" at bounding box center [302, 143] width 604 height 287
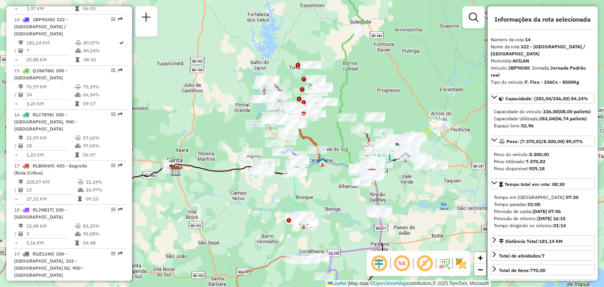
drag, startPoint x: 212, startPoint y: 145, endPoint x: 226, endPoint y: 139, distance: 14.8
click at [223, 141] on div "Janela de atendimento Grade de atendimento Capacidade Transportadoras Veículos …" at bounding box center [302, 143] width 604 height 287
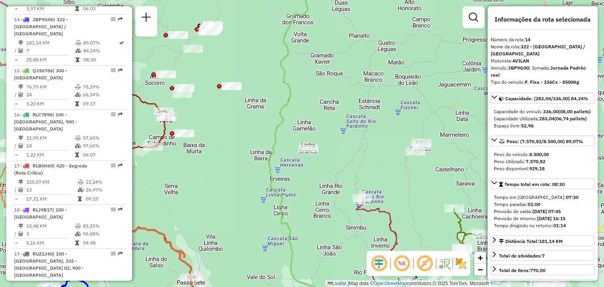
drag, startPoint x: 329, startPoint y: 124, endPoint x: 325, endPoint y: 95, distance: 29.0
click at [325, 93] on div "Janela de atendimento Grade de atendimento Capacidade Transportadoras Veículos …" at bounding box center [302, 143] width 604 height 287
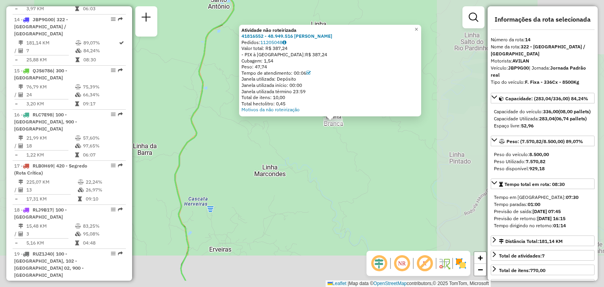
drag, startPoint x: 392, startPoint y: 184, endPoint x: 346, endPoint y: 139, distance: 64.5
click at [346, 139] on div "Atividade não roteirizada 41816552 - 48.949.516 ELENA GOETZE Pedidos: 11205048 …" at bounding box center [302, 143] width 604 height 287
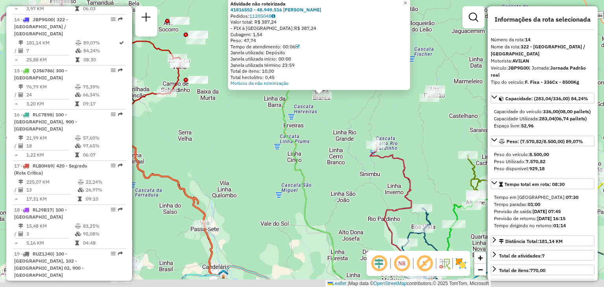
drag, startPoint x: 347, startPoint y: 143, endPoint x: 338, endPoint y: 119, distance: 24.9
click at [338, 119] on div "Atividade não roteirizada 41816552 - 48.949.516 ELENA GOETZE Pedidos: 11205048 …" at bounding box center [302, 143] width 604 height 287
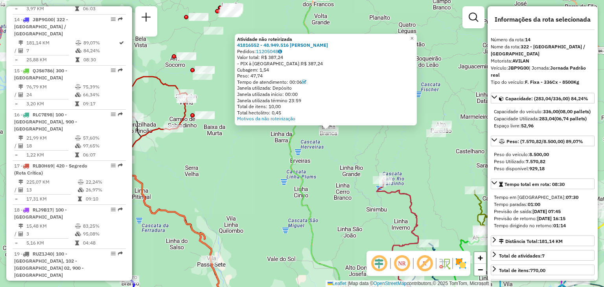
drag, startPoint x: 335, startPoint y: 114, endPoint x: 342, endPoint y: 150, distance: 36.9
click at [342, 150] on div "Atividade não roteirizada 41816552 - 48.949.516 ELENA GOETZE Pedidos: 11205048 …" at bounding box center [302, 143] width 604 height 287
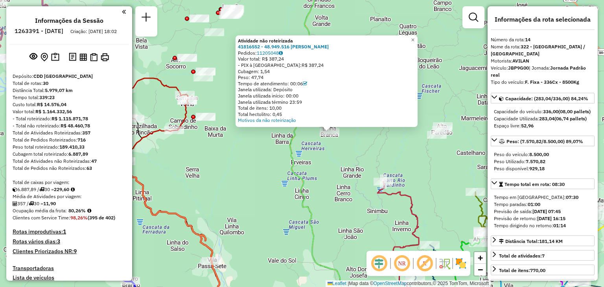
select select "**********"
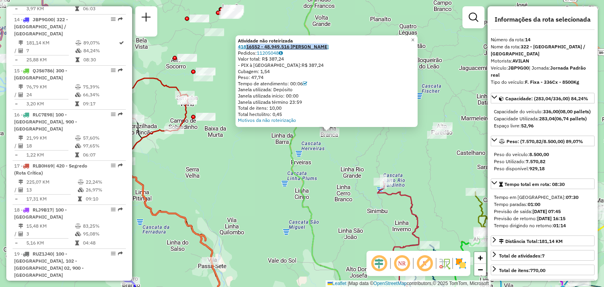
drag, startPoint x: 335, startPoint y: 48, endPoint x: 250, endPoint y: 48, distance: 85.3
click at [250, 48] on div "41816552 - 48.949.516 [PERSON_NAME]" at bounding box center [326, 47] width 177 height 6
copy strong "16552 - 48.949.516 ELENA GOETZE"
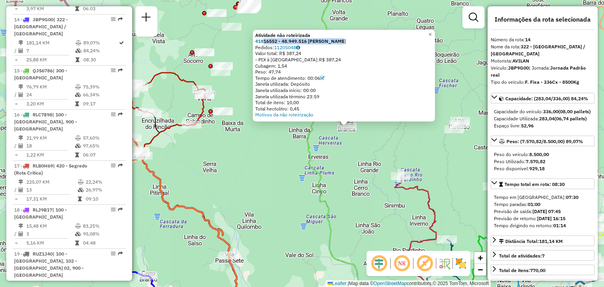
drag, startPoint x: 302, startPoint y: 201, endPoint x: 403, endPoint y: 178, distance: 104.0
click at [403, 178] on icon at bounding box center [372, 138] width 131 height 344
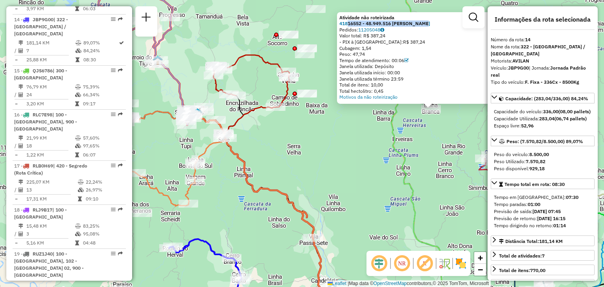
click at [403, 178] on icon at bounding box center [459, 143] width 136 height 344
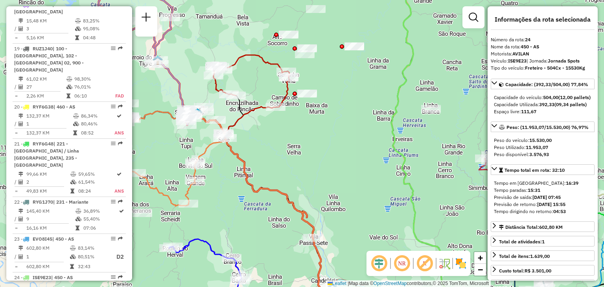
click at [403, 178] on icon at bounding box center [459, 143] width 136 height 344
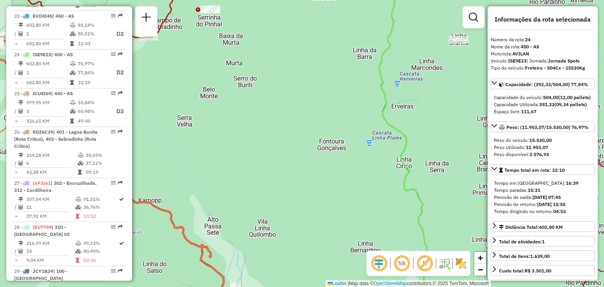
scroll to position [1313, 0]
click at [345, 158] on div "Janela de atendimento Grade de atendimento Capacidade Transportadoras Veículos …" at bounding box center [302, 143] width 604 height 287
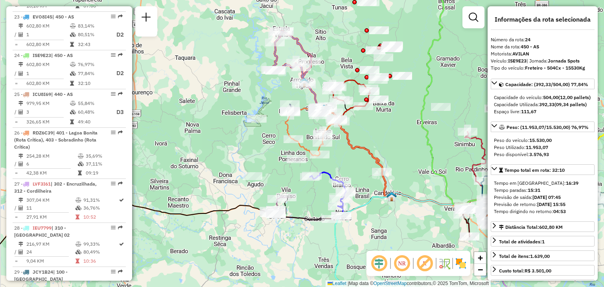
drag, startPoint x: 257, startPoint y: 195, endPoint x: 307, endPoint y: 187, distance: 50.1
click at [307, 187] on div "Janela de atendimento Grade de atendimento Capacidade Transportadoras Veículos …" at bounding box center [302, 143] width 604 height 287
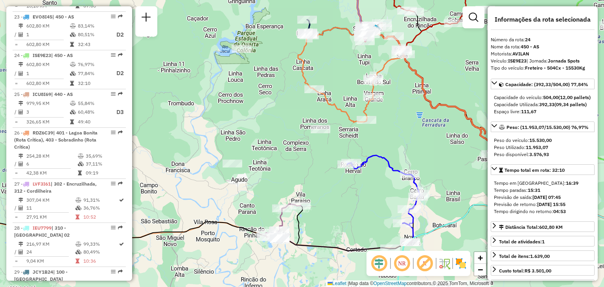
click at [257, 154] on div "Janela de atendimento Grade de atendimento Capacidade Transportadoras Veículos …" at bounding box center [302, 143] width 604 height 287
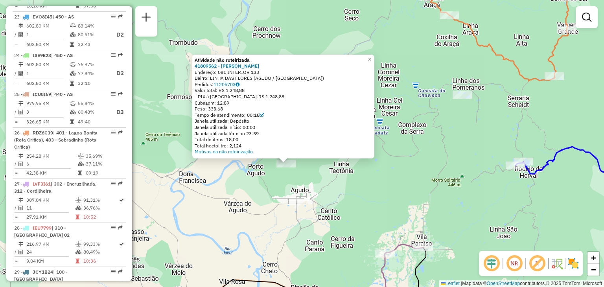
drag, startPoint x: 366, startPoint y: 224, endPoint x: 427, endPoint y: 204, distance: 64.9
click at [427, 204] on div "Atividade não roteirizada 41809562 - JAIRO MULLER Endereço: 081 INTERIOR 133 Ba…" at bounding box center [302, 143] width 604 height 287
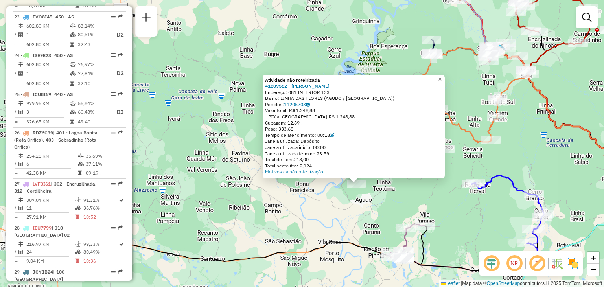
click at [445, 191] on div "Atividade não roteirizada 41809562 - JAIRO MULLER Endereço: 081 INTERIOR 133 Ba…" at bounding box center [302, 143] width 604 height 287
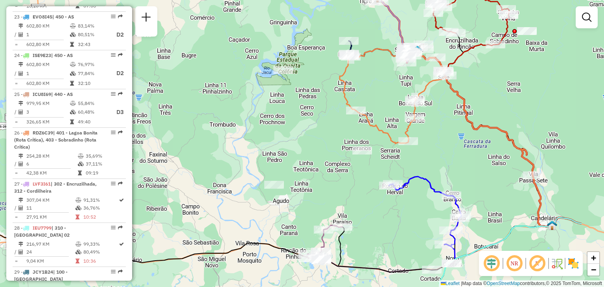
drag, startPoint x: 445, startPoint y: 191, endPoint x: 361, endPoint y: 193, distance: 83.7
click at [361, 193] on div "Janela de atendimento Grade de atendimento Capacidade Transportadoras Veículos …" at bounding box center [302, 143] width 604 height 287
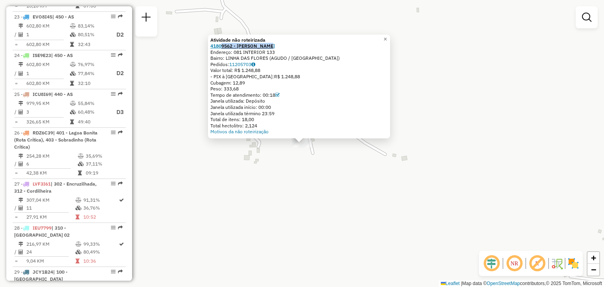
drag, startPoint x: 277, startPoint y: 43, endPoint x: 225, endPoint y: 47, distance: 51.6
click at [225, 47] on div "41809562 - [PERSON_NAME]" at bounding box center [298, 46] width 177 height 6
copy strong "9562 - JAIRO MULLER"
click at [277, 206] on div "Atividade não roteirizada 41809562 - JAIRO MULLER Endereço: 081 INTERIOR 133 Ba…" at bounding box center [302, 143] width 604 height 287
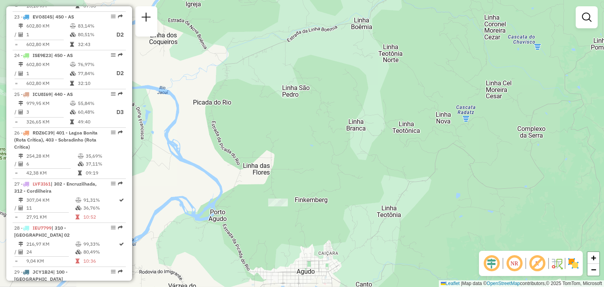
click at [293, 145] on div "Janela de atendimento Grade de atendimento Capacidade Transportadoras Veículos …" at bounding box center [302, 143] width 604 height 287
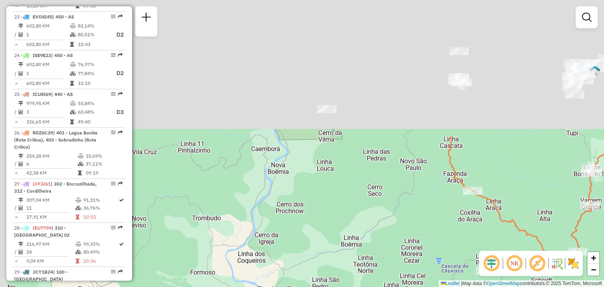
drag, startPoint x: 295, startPoint y: 94, endPoint x: 320, endPoint y: 265, distance: 173.5
click at [320, 265] on div "Janela de atendimento Grade de atendimento Capacidade Transportadoras Veículos …" at bounding box center [302, 143] width 604 height 287
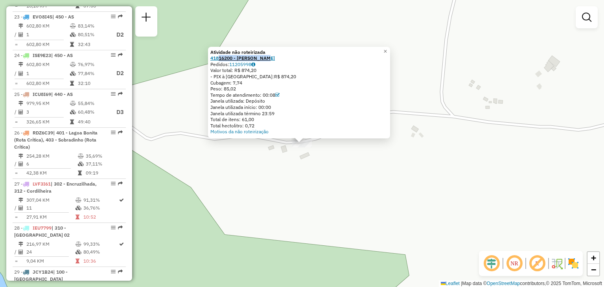
drag, startPoint x: 275, startPoint y: 60, endPoint x: 222, endPoint y: 57, distance: 52.7
click at [222, 57] on div "41816200 - [PERSON_NAME]" at bounding box center [298, 58] width 177 height 6
copy strong "16200 - MAIRA MUNDT"
click at [355, 198] on div "Atividade não roteirizada 41816200 - MAIRA MUNDT Pedidos: 11205998 Valor total:…" at bounding box center [302, 143] width 604 height 287
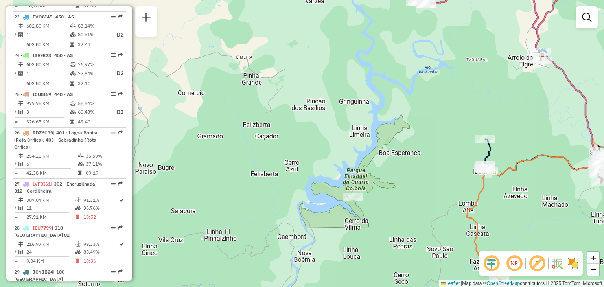
drag, startPoint x: 427, startPoint y: 213, endPoint x: 281, endPoint y: 147, distance: 159.9
click at [281, 147] on div "Janela de atendimento Grade de atendimento Capacidade Transportadoras Veículos …" at bounding box center [302, 143] width 604 height 287
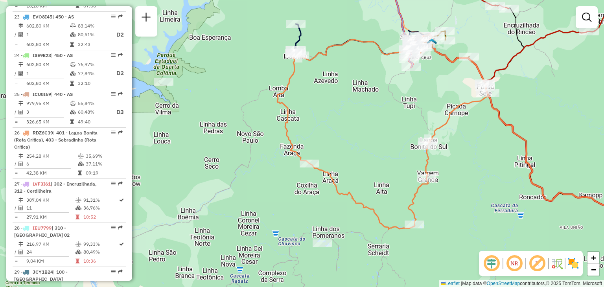
drag, startPoint x: 361, startPoint y: 241, endPoint x: 307, endPoint y: 182, distance: 79.3
click at [307, 182] on div "Janela de atendimento Grade de atendimento Capacidade Transportadoras Veículos …" at bounding box center [302, 143] width 604 height 287
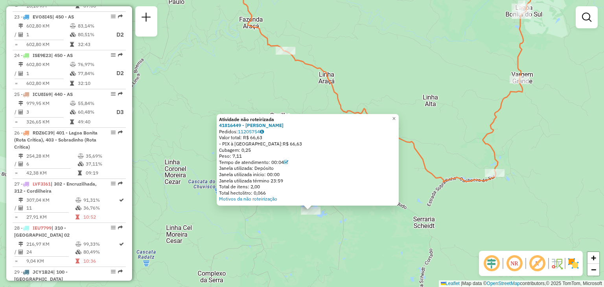
click at [347, 239] on div "Atividade não roteirizada 41816449 - DAISE SIMA Pedidos: 11205754 Valor total: …" at bounding box center [302, 143] width 604 height 287
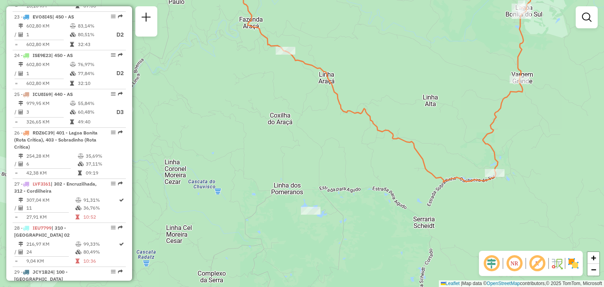
click at [347, 239] on div "Atividade não roteirizada 41816449 - DAISE SIMA Pedidos: 11205754 Valor total: …" at bounding box center [302, 143] width 604 height 287
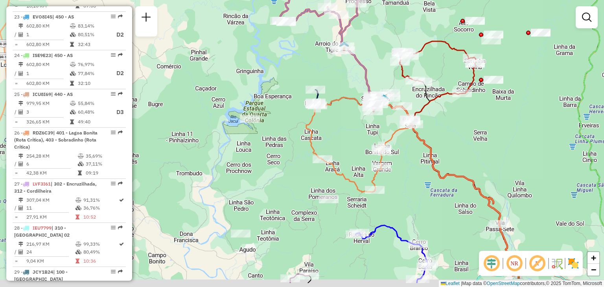
drag, startPoint x: 347, startPoint y: 239, endPoint x: 335, endPoint y: 200, distance: 40.4
click at [335, 200] on div "Janela de atendimento Grade de atendimento Capacidade Transportadoras Veículos …" at bounding box center [302, 143] width 604 height 287
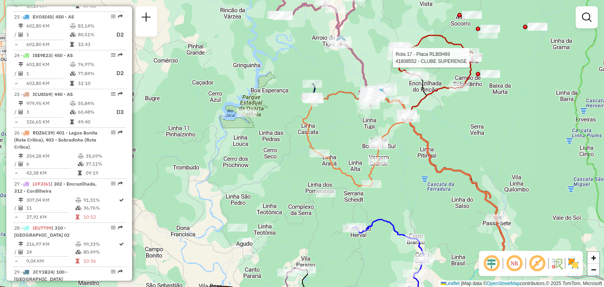
click at [470, 62] on div at bounding box center [472, 58] width 20 height 8
select select "**********"
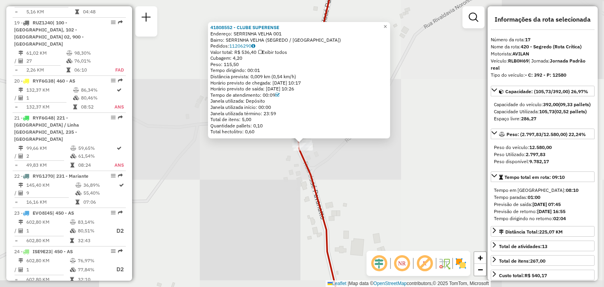
scroll to position [1011, 0]
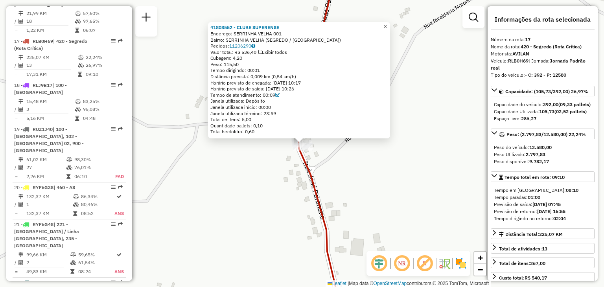
click at [387, 26] on link "×" at bounding box center [384, 26] width 9 height 9
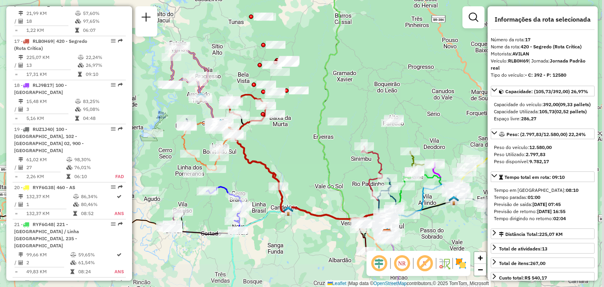
drag, startPoint x: 314, startPoint y: 187, endPoint x: 289, endPoint y: 163, distance: 34.2
click at [289, 163] on div "Janela de atendimento Grade de atendimento Capacidade Transportadoras Veículos …" at bounding box center [302, 143] width 604 height 287
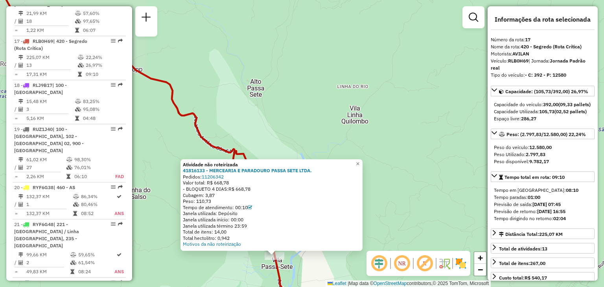
click at [294, 272] on div "Atividade não roteirizada 41816133 - MERCEARIA E PARADOURO PASSA SETE LTDA. Ped…" at bounding box center [302, 143] width 604 height 287
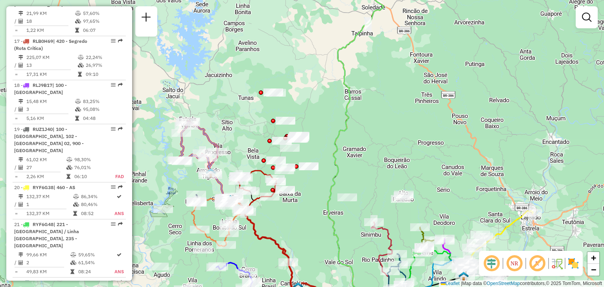
drag, startPoint x: 303, startPoint y: 267, endPoint x: 270, endPoint y: 179, distance: 94.0
click at [270, 179] on div "Janela de atendimento Grade de atendimento Capacidade Transportadoras Veículos …" at bounding box center [302, 143] width 604 height 287
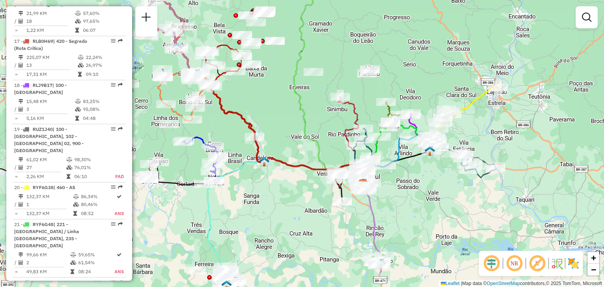
drag, startPoint x: 270, startPoint y: 179, endPoint x: 266, endPoint y: 125, distance: 54.4
click at [266, 125] on div "Janela de atendimento Grade de atendimento Capacidade Transportadoras Veículos …" at bounding box center [302, 143] width 604 height 287
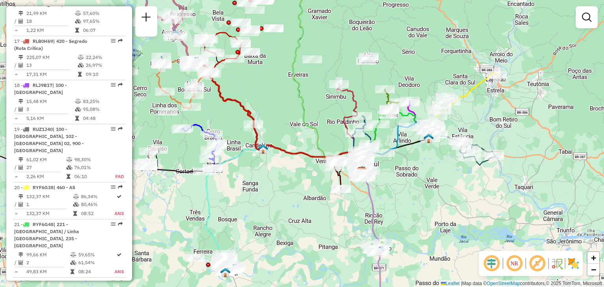
drag, startPoint x: 286, startPoint y: 167, endPoint x: 268, endPoint y: 4, distance: 164.1
click at [268, 4] on div "Janela de atendimento Grade de atendimento Capacidade Transportadoras Veículos …" at bounding box center [302, 143] width 604 height 287
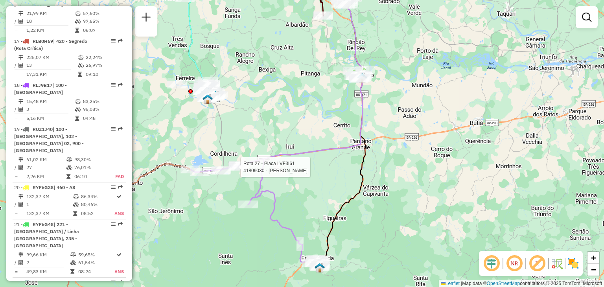
select select "**********"
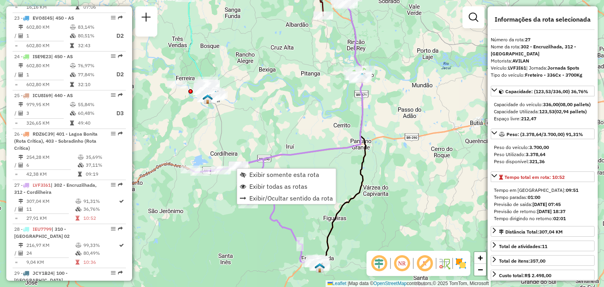
scroll to position [1442, 0]
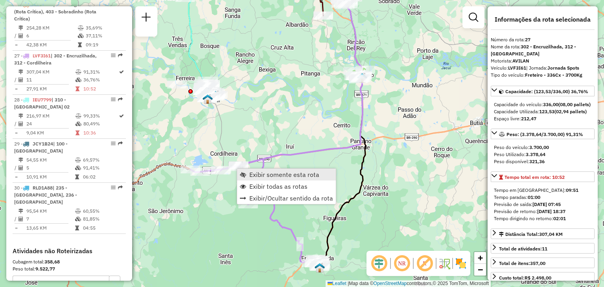
click at [243, 172] on span "Exibir somente esta rota" at bounding box center [243, 174] width 6 height 6
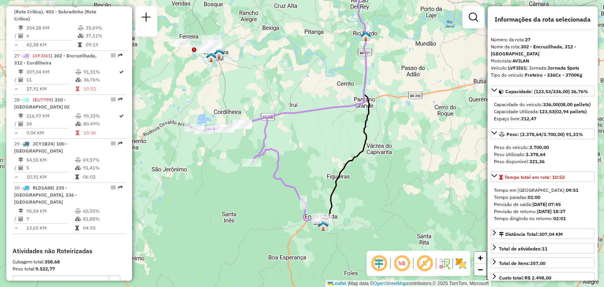
drag, startPoint x: 343, startPoint y: 205, endPoint x: 323, endPoint y: 150, distance: 59.1
click at [323, 150] on div "Janela de atendimento Grade de atendimento Capacidade Transportadoras Veículos …" at bounding box center [302, 143] width 604 height 287
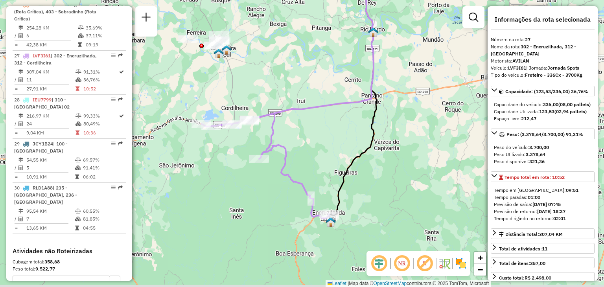
drag, startPoint x: 323, startPoint y: 150, endPoint x: 336, endPoint y: 144, distance: 15.0
click at [336, 144] on div "Janela de atendimento Grade de atendimento Capacidade Transportadoras Veículos …" at bounding box center [302, 143] width 604 height 287
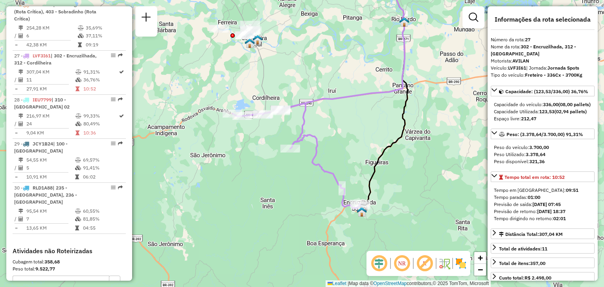
drag, startPoint x: 377, startPoint y: 170, endPoint x: 408, endPoint y: 161, distance: 32.6
click at [408, 161] on div "Janela de atendimento Grade de atendimento Capacidade Transportadoras Veículos …" at bounding box center [302, 143] width 604 height 287
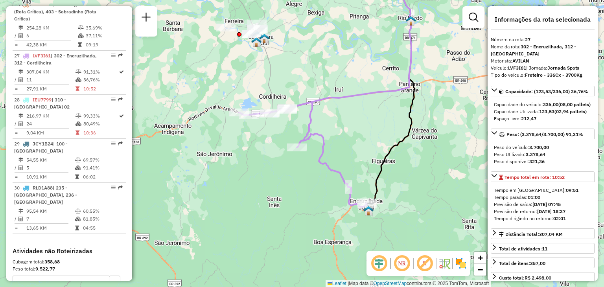
drag, startPoint x: 408, startPoint y: 161, endPoint x: 411, endPoint y: 158, distance: 4.5
click at [411, 158] on div "Janela de atendimento Grade de atendimento Capacidade Transportadoras Veículos …" at bounding box center [302, 143] width 604 height 287
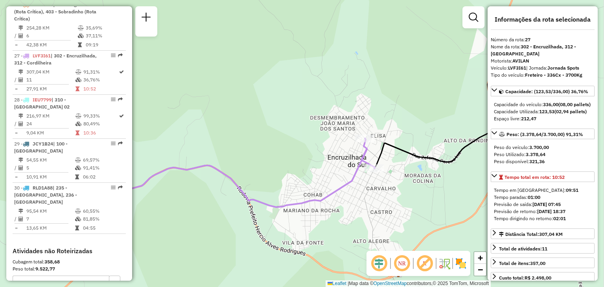
drag, startPoint x: 425, startPoint y: 134, endPoint x: 339, endPoint y: 191, distance: 102.9
click at [339, 191] on icon at bounding box center [229, 118] width 291 height 178
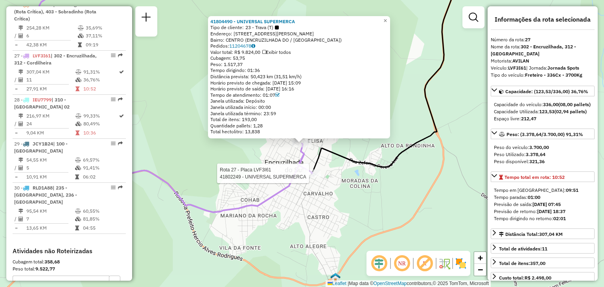
click at [311, 177] on div at bounding box center [311, 173] width 20 height 8
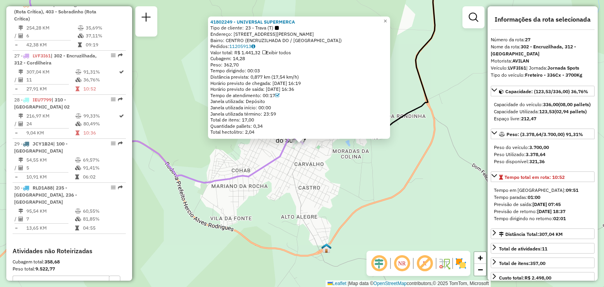
click at [296, 193] on div "41802249 - UNIVERSAL SUPERMERCA Tipo de cliente: 23 - Trava (T) Endereço: R RAM…" at bounding box center [302, 143] width 604 height 287
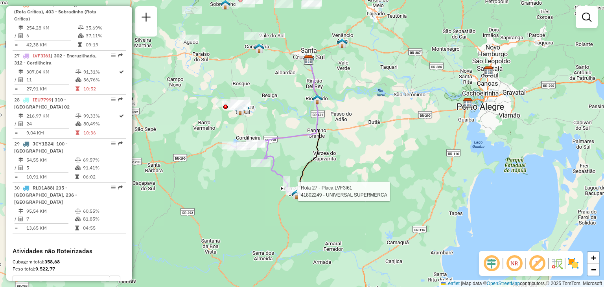
select select "**********"
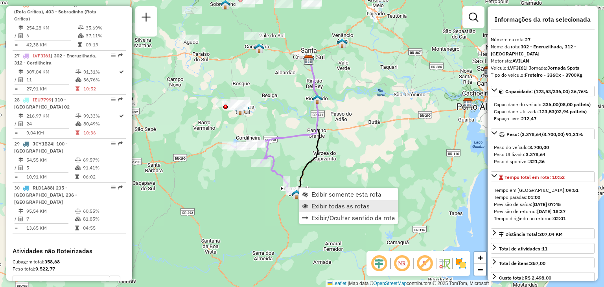
click at [310, 204] on link "Exibir todas as rotas" at bounding box center [348, 206] width 99 height 12
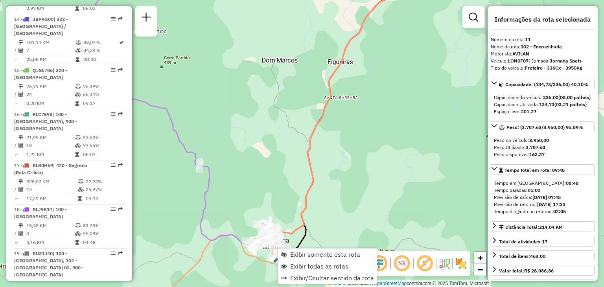
scroll to position [748, 0]
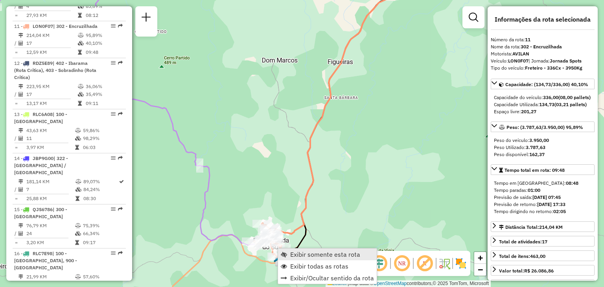
click at [286, 250] on link "Exibir somente esta rota" at bounding box center [327, 254] width 99 height 12
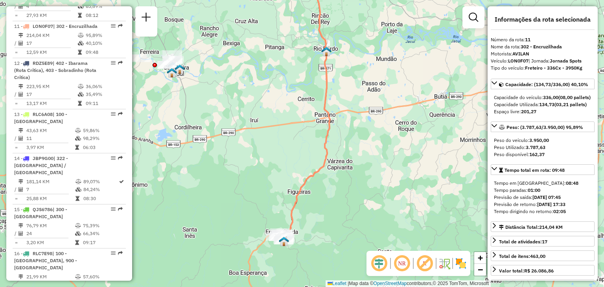
drag, startPoint x: 279, startPoint y: 230, endPoint x: 281, endPoint y: 184, distance: 46.0
click at [281, 184] on div "Janela de atendimento Grade de atendimento Capacidade Transportadoras Veículos …" at bounding box center [302, 143] width 604 height 287
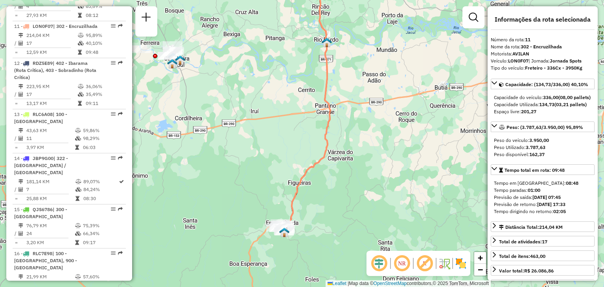
click at [541, 157] on strong "162,37" at bounding box center [536, 154] width 15 height 6
click at [542, 150] on strong "3.787,63" at bounding box center [535, 147] width 20 height 6
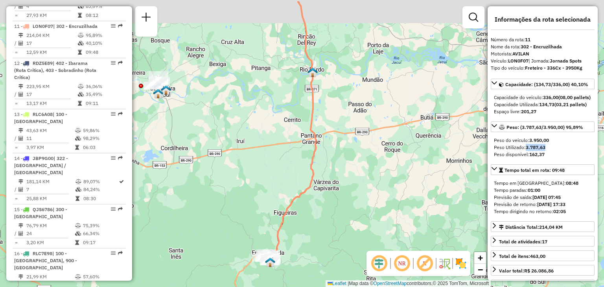
drag, startPoint x: 322, startPoint y: 162, endPoint x: 299, endPoint y: 209, distance: 52.9
click at [299, 209] on icon at bounding box center [292, 128] width 48 height 254
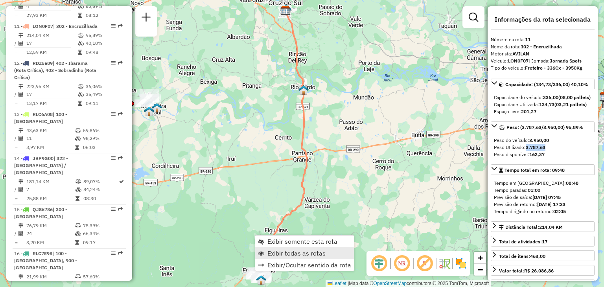
click at [267, 255] on span "Exibir todas as rotas" at bounding box center [296, 253] width 58 height 6
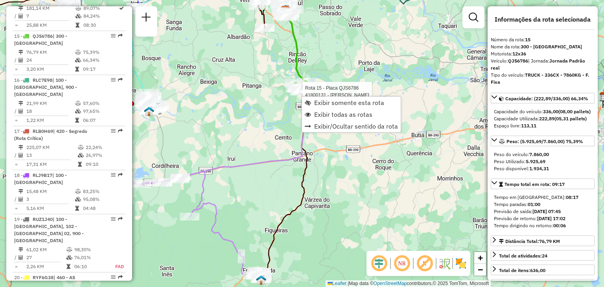
scroll to position [930, 0]
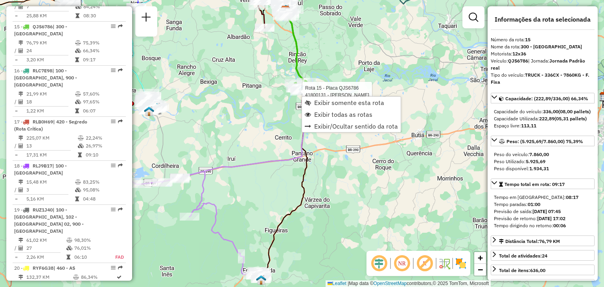
click at [301, 96] on div at bounding box center [300, 92] width 20 height 8
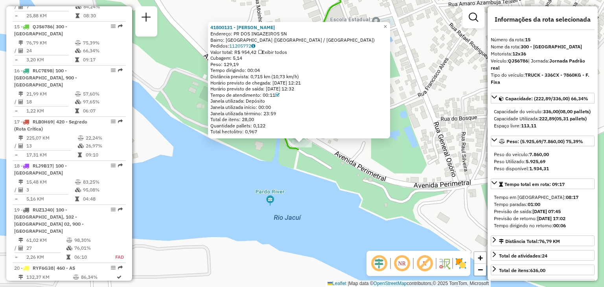
click at [321, 192] on div "Rota 15 - Placa QJS6786 41800131 - MARIA NILZA PEREIRA 41800131 - MARIA NILZA P…" at bounding box center [302, 143] width 604 height 287
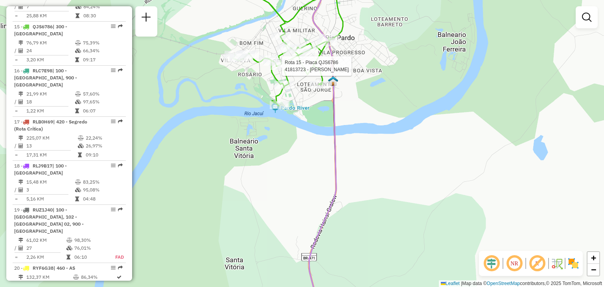
select select "**********"
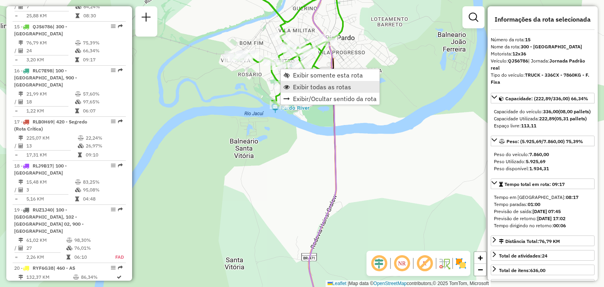
click at [291, 85] on link "Exibir todas as rotas" at bounding box center [330, 87] width 99 height 12
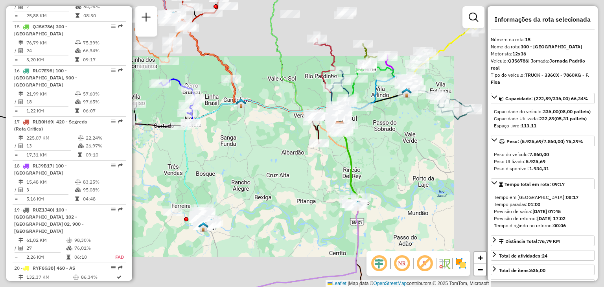
click at [322, 107] on div "Janela de atendimento Grade de atendimento Capacidade Transportadoras Veículos …" at bounding box center [302, 143] width 604 height 287
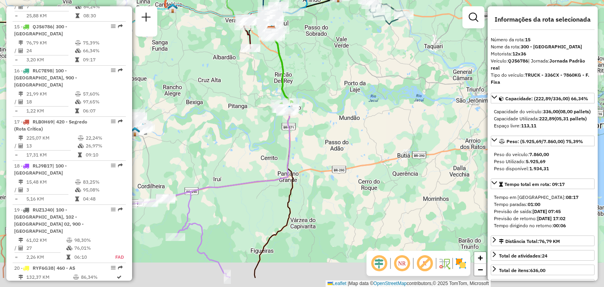
drag, startPoint x: 320, startPoint y: 200, endPoint x: 322, endPoint y: 160, distance: 40.5
click at [322, 160] on div "Janela de atendimento Grade de atendimento Capacidade Transportadoras Veículos …" at bounding box center [302, 143] width 604 height 287
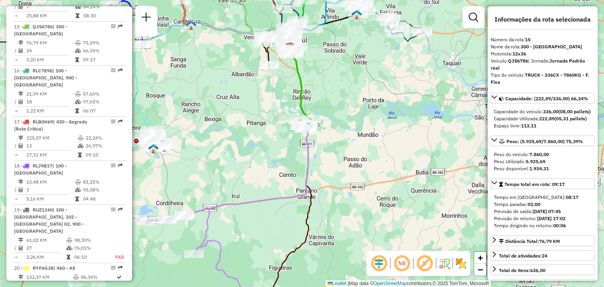
drag, startPoint x: 267, startPoint y: 208, endPoint x: 299, endPoint y: 247, distance: 50.6
click at [299, 247] on div "Janela de atendimento Grade de atendimento Capacidade Transportadoras Veículos …" at bounding box center [302, 143] width 604 height 287
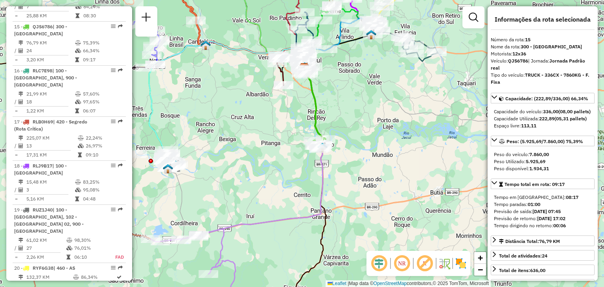
drag, startPoint x: 263, startPoint y: 204, endPoint x: 325, endPoint y: 246, distance: 75.2
click at [325, 246] on div "Janela de atendimento Grade de atendimento Capacidade Transportadoras Veículos …" at bounding box center [302, 143] width 604 height 287
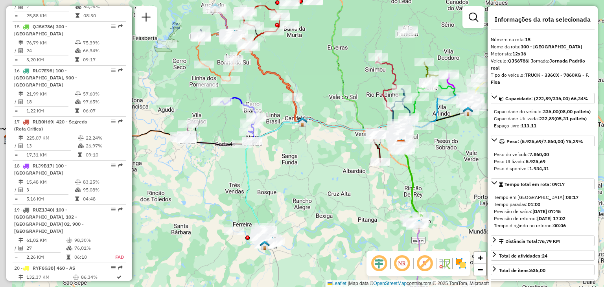
drag, startPoint x: 265, startPoint y: 175, endPoint x: 299, endPoint y: 209, distance: 48.6
click at [299, 209] on div "Janela de atendimento Grade de atendimento Capacidade Transportadoras Veículos …" at bounding box center [302, 143] width 604 height 287
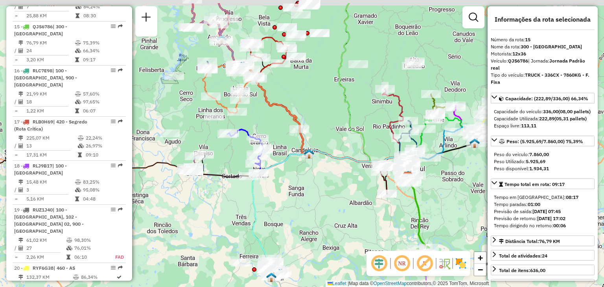
drag, startPoint x: 301, startPoint y: 158, endPoint x: 310, endPoint y: 206, distance: 49.6
click at [310, 206] on div "Janela de atendimento Grade de atendimento Capacidade Transportadoras Veículos …" at bounding box center [302, 143] width 604 height 287
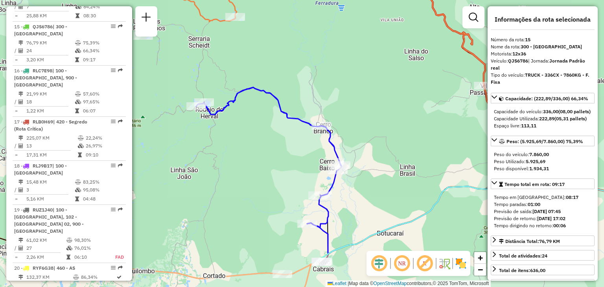
drag, startPoint x: 212, startPoint y: 163, endPoint x: 253, endPoint y: 103, distance: 72.9
click at [253, 103] on div "Janela de atendimento Grade de atendimento Capacidade Transportadoras Veículos …" at bounding box center [302, 143] width 604 height 287
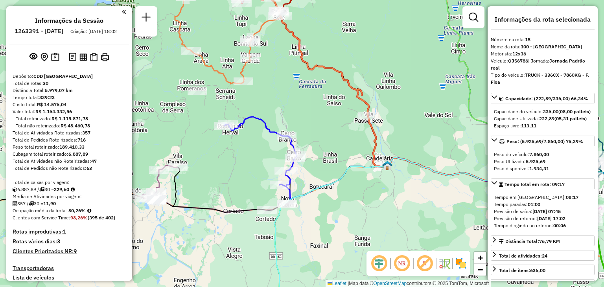
select select "**********"
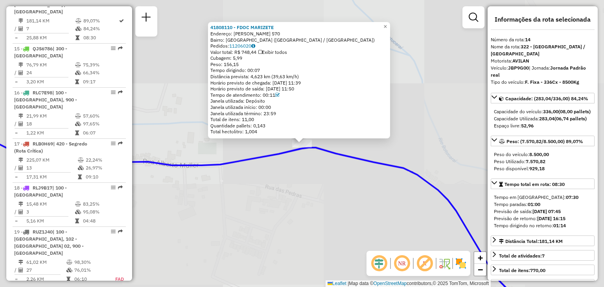
scroll to position [886, 0]
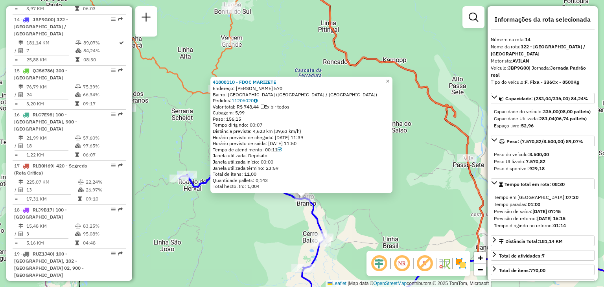
click at [236, 227] on div "41808110 - FDOC MARIZETE Endereço: [PERSON_NAME] 570 Bairro: [GEOGRAPHIC_DATA] …" at bounding box center [302, 143] width 604 height 287
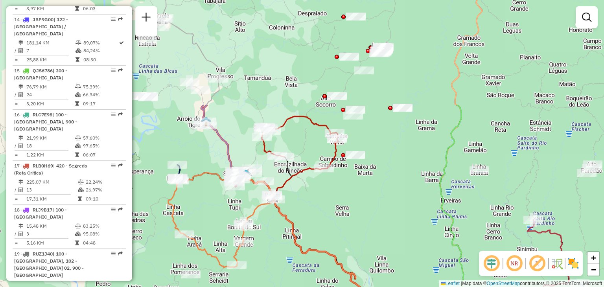
drag, startPoint x: 327, startPoint y: 162, endPoint x: 311, endPoint y: 301, distance: 139.2
click at [311, 287] on html "Aguarde... Pop-up bloqueado! Seu navegador bloqueou automáticamente a abertura …" at bounding box center [302, 143] width 604 height 287
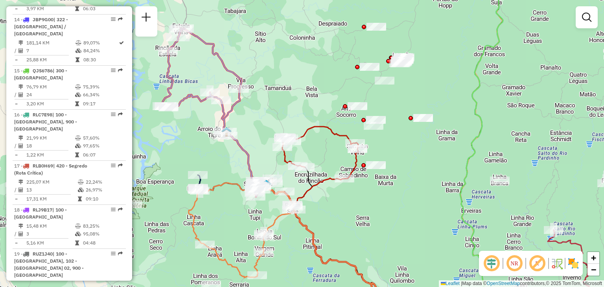
drag, startPoint x: 223, startPoint y: 151, endPoint x: 250, endPoint y: 157, distance: 27.9
click at [250, 157] on icon at bounding box center [210, 113] width 96 height 168
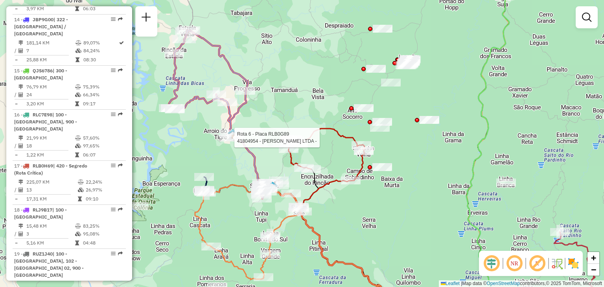
select select "**********"
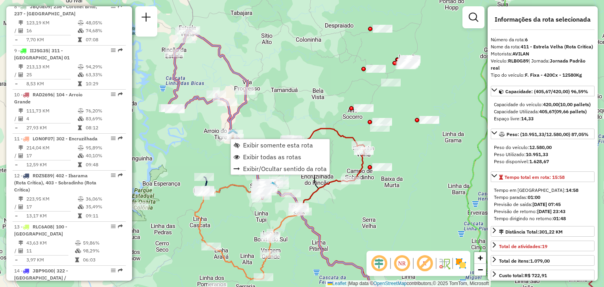
scroll to position [528, 0]
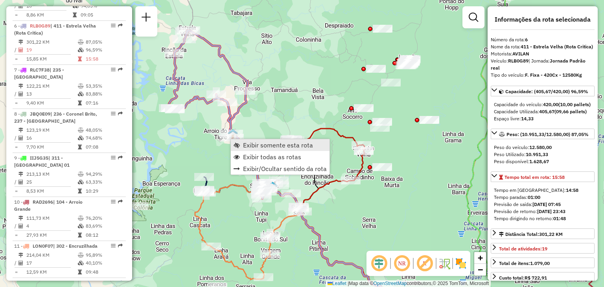
click at [236, 141] on link "Exibir somente esta rota" at bounding box center [280, 145] width 99 height 12
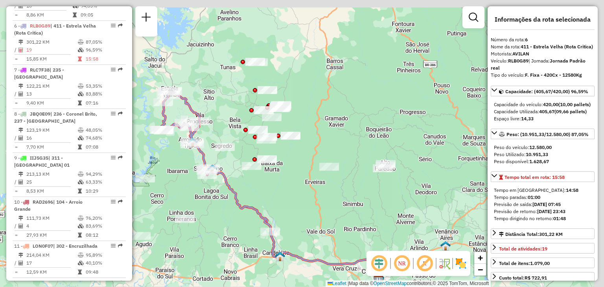
drag, startPoint x: 276, startPoint y: 136, endPoint x: 244, endPoint y: 178, distance: 53.2
click at [244, 178] on div "Janela de atendimento Grade de atendimento Capacidade Transportadoras Veículos …" at bounding box center [302, 143] width 604 height 287
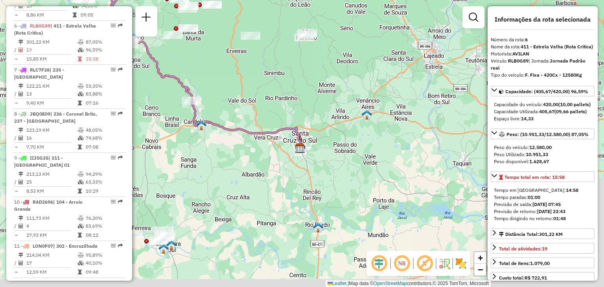
drag, startPoint x: 352, startPoint y: 212, endPoint x: 274, endPoint y: 82, distance: 151.7
click at [274, 82] on div "Janela de atendimento Grade de atendimento Capacidade Transportadoras Veículos …" at bounding box center [302, 143] width 604 height 287
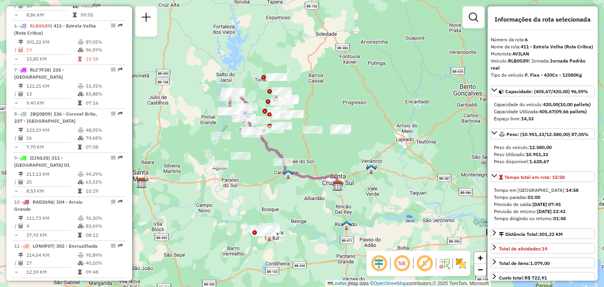
drag, startPoint x: 280, startPoint y: 137, endPoint x: 330, endPoint y: 208, distance: 86.8
click at [330, 208] on div "Janela de atendimento Grade de atendimento Capacidade Transportadoras Veículos …" at bounding box center [302, 143] width 604 height 287
click at [239, 122] on div at bounding box center [244, 118] width 24 height 8
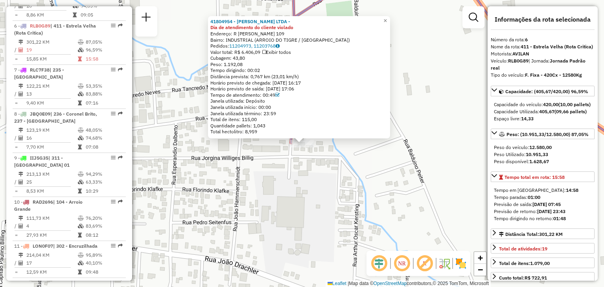
click at [276, 169] on div "41804954 - [PERSON_NAME] LTDA - Dia de atendimento do cliente violado Endereço:…" at bounding box center [302, 143] width 604 height 287
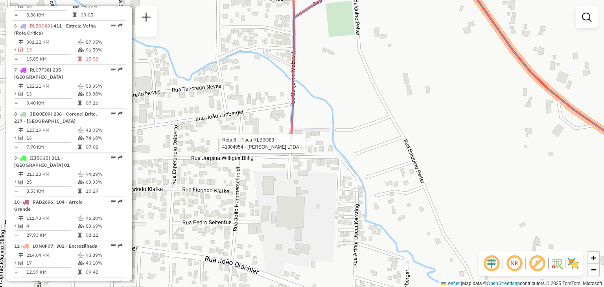
select select "**********"
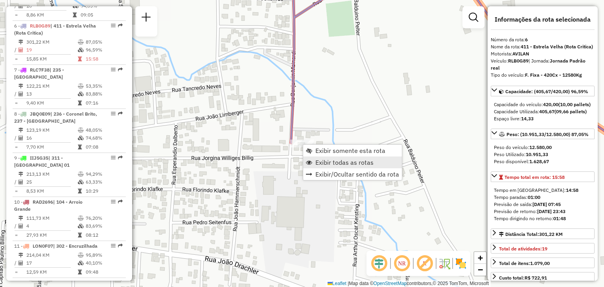
click at [311, 159] on span "Exibir todas as rotas" at bounding box center [309, 162] width 6 height 6
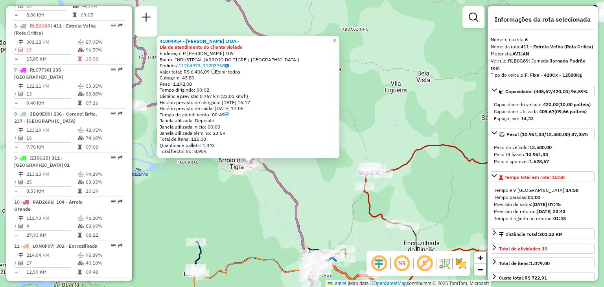
click at [259, 226] on div "41804954 - [PERSON_NAME] LTDA - Dia de atendimento do cliente violado Endereço:…" at bounding box center [302, 143] width 604 height 287
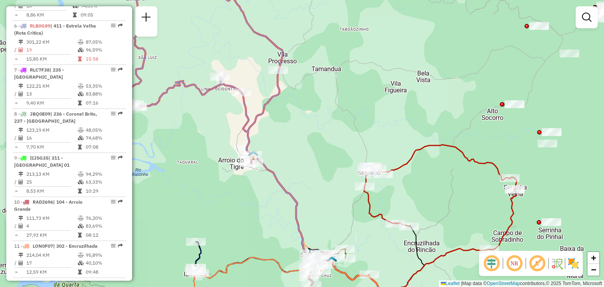
click at [264, 204] on div "Janela de atendimento Grade de atendimento Capacidade Transportadoras Veículos …" at bounding box center [302, 143] width 604 height 287
select select "**********"
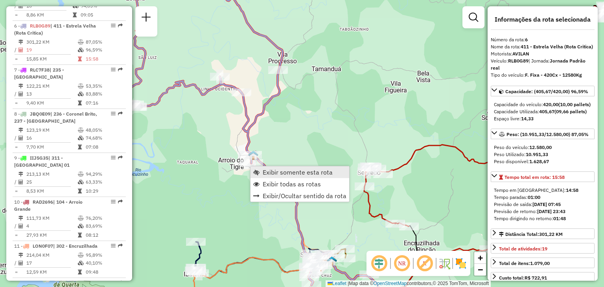
click at [265, 167] on link "Exibir somente esta rota" at bounding box center [299, 172] width 99 height 12
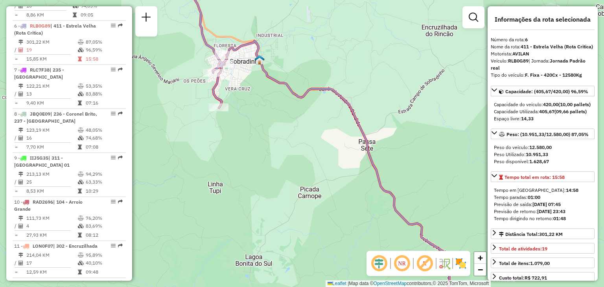
drag, startPoint x: 266, startPoint y: 124, endPoint x: 413, endPoint y: 185, distance: 159.7
click at [413, 185] on div "Janela de atendimento Grade de atendimento Capacidade Transportadoras Veículos …" at bounding box center [302, 143] width 604 height 287
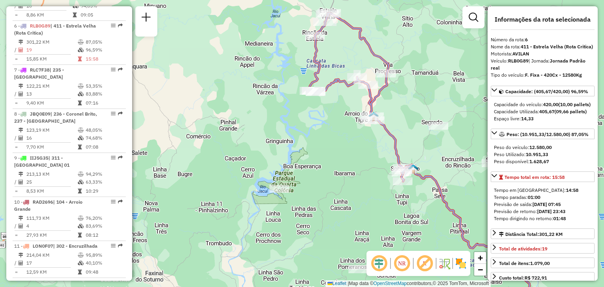
click at [396, 134] on icon at bounding box center [357, 97] width 96 height 168
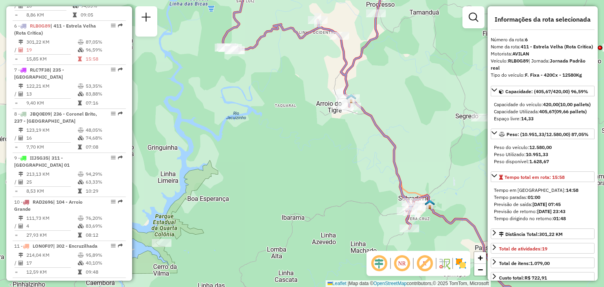
drag, startPoint x: 392, startPoint y: 118, endPoint x: 385, endPoint y: 183, distance: 65.2
click at [385, 183] on div "Janela de atendimento Grade de atendimento Capacidade Transportadoras Veículos …" at bounding box center [302, 143] width 604 height 287
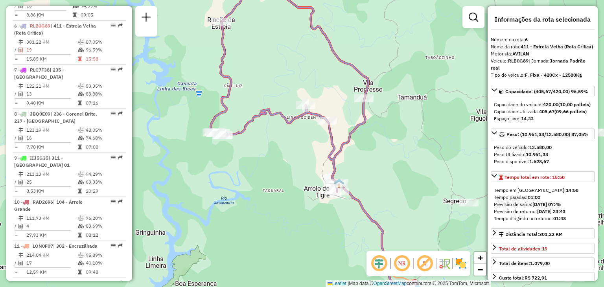
drag, startPoint x: 361, startPoint y: 211, endPoint x: 356, endPoint y: 230, distance: 20.3
click at [356, 230] on div "Janela de atendimento Grade de atendimento Capacidade Transportadoras Veículos …" at bounding box center [302, 143] width 604 height 287
drag, startPoint x: 330, startPoint y: 211, endPoint x: 253, endPoint y: 147, distance: 100.1
click at [253, 147] on div "Janela de atendimento Grade de atendimento Capacidade Transportadoras Veículos …" at bounding box center [302, 143] width 604 height 287
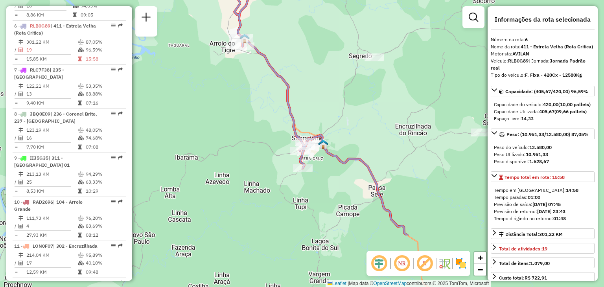
drag, startPoint x: 258, startPoint y: 198, endPoint x: 241, endPoint y: 118, distance: 82.0
click at [241, 118] on div "Janela de atendimento Grade de atendimento Capacidade Transportadoras Veículos …" at bounding box center [302, 143] width 604 height 287
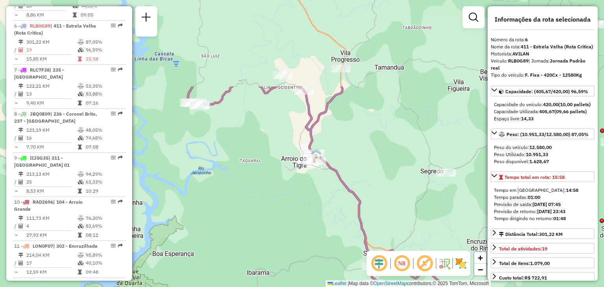
drag, startPoint x: 251, startPoint y: 135, endPoint x: 325, endPoint y: 253, distance: 139.9
click at [325, 253] on div "Janela de atendimento Grade de atendimento Capacidade Transportadoras Veículos …" at bounding box center [302, 143] width 604 height 287
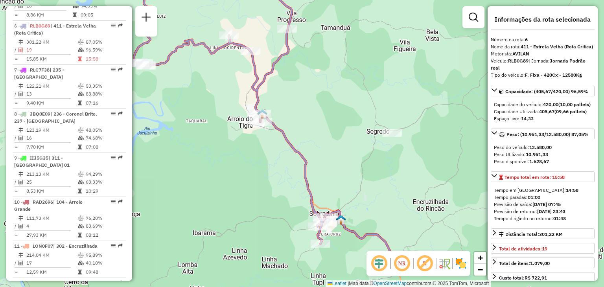
drag, startPoint x: 316, startPoint y: 255, endPoint x: 203, endPoint y: -8, distance: 286.3
click at [203, 0] on html "Aguarde... Pop-up bloqueado! Seu navegador bloqueou automáticamente a abertura …" at bounding box center [302, 143] width 604 height 287
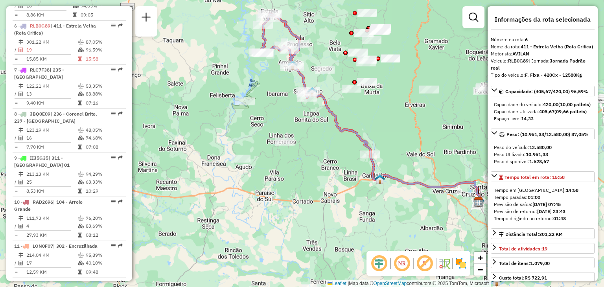
drag, startPoint x: 321, startPoint y: 123, endPoint x: 334, endPoint y: 165, distance: 43.9
click at [334, 165] on div "Janela de atendimento Grade de atendimento Capacidade Transportadoras Veículos …" at bounding box center [302, 143] width 604 height 287
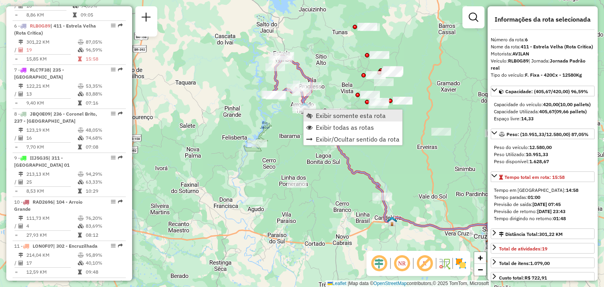
click at [311, 113] on span "Exibir somente esta rota" at bounding box center [309, 115] width 6 height 6
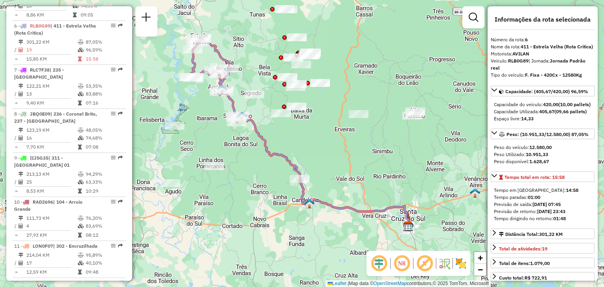
drag, startPoint x: 292, startPoint y: 183, endPoint x: 290, endPoint y: 173, distance: 10.4
click at [290, 173] on div "Janela de atendimento Grade de atendimento Capacidade Transportadoras Veículos …" at bounding box center [302, 143] width 604 height 287
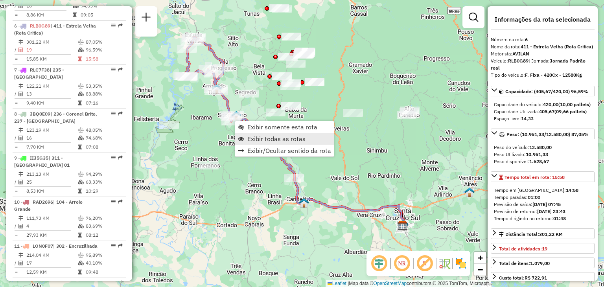
click at [242, 137] on span "Exibir todas as rotas" at bounding box center [241, 139] width 6 height 6
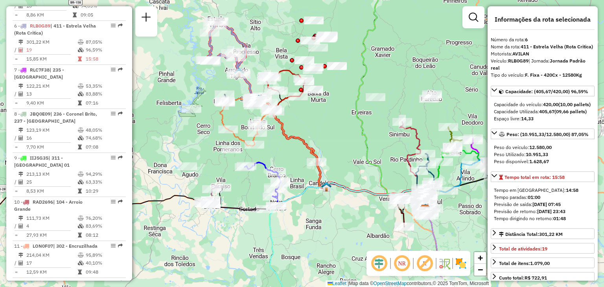
drag, startPoint x: 245, startPoint y: 161, endPoint x: 268, endPoint y: 145, distance: 27.6
click at [268, 145] on div "Janela de atendimento Grade de atendimento Capacidade Transportadoras Veículos …" at bounding box center [302, 143] width 604 height 287
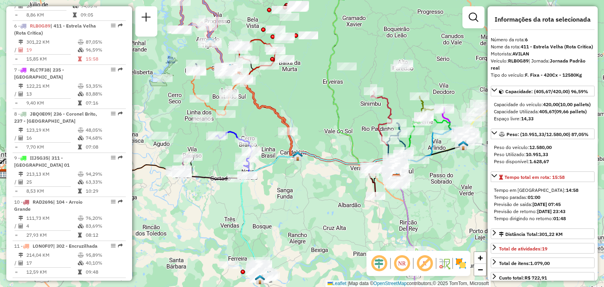
drag, startPoint x: 236, startPoint y: 219, endPoint x: 207, endPoint y: 188, distance: 42.3
click at [207, 188] on div "Janela de atendimento Grade de atendimento Capacidade Transportadoras Veículos …" at bounding box center [302, 143] width 604 height 287
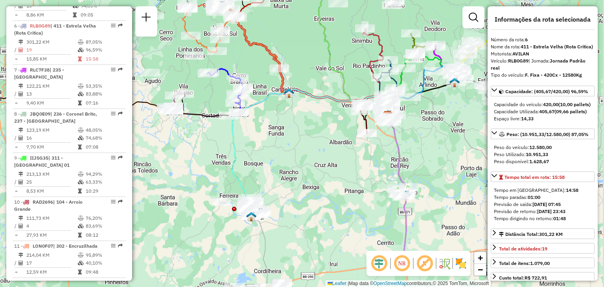
drag, startPoint x: 235, startPoint y: 246, endPoint x: 218, endPoint y: 158, distance: 89.0
click at [218, 158] on div "Janela de atendimento Grade de atendimento Capacidade Transportadoras Veículos …" at bounding box center [302, 143] width 604 height 287
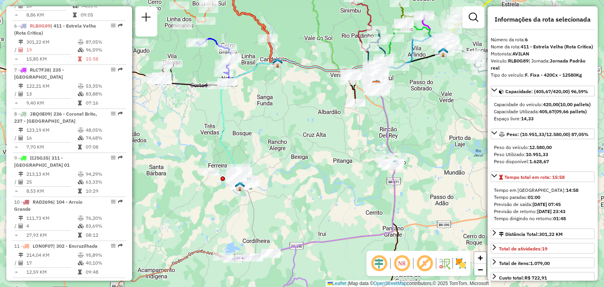
drag, startPoint x: 317, startPoint y: 253, endPoint x: 264, endPoint y: 144, distance: 120.8
click at [264, 144] on div "Janela de atendimento Grade de atendimento Capacidade Transportadoras Veículos …" at bounding box center [302, 143] width 604 height 287
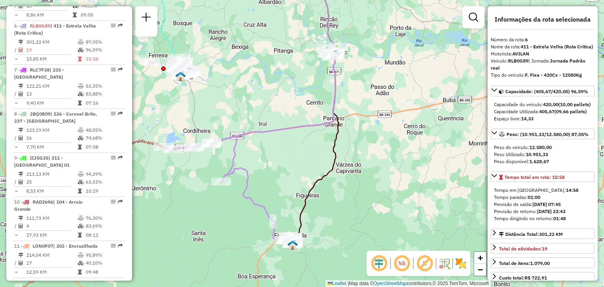
drag, startPoint x: 302, startPoint y: 174, endPoint x: 246, endPoint y: 200, distance: 61.9
click at [246, 200] on div "Janela de atendimento Grade de atendimento Capacidade Transportadoras Veículos …" at bounding box center [302, 143] width 604 height 287
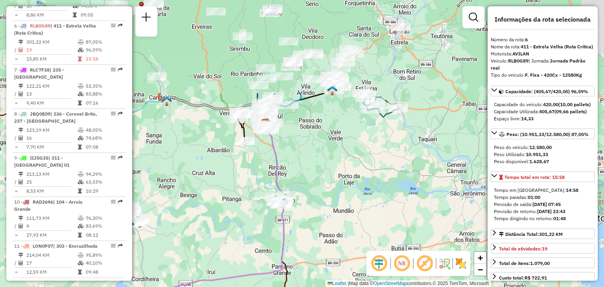
drag, startPoint x: 280, startPoint y: 152, endPoint x: 275, endPoint y: 280, distance: 128.2
click at [275, 280] on icon at bounding box center [222, 207] width 124 height 167
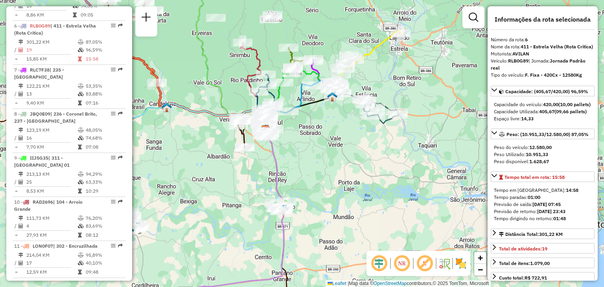
drag, startPoint x: 325, startPoint y: 217, endPoint x: 325, endPoint y: 269, distance: 52.3
click at [325, 269] on div "Janela de atendimento Grade de atendimento Capacidade Transportadoras Veículos …" at bounding box center [302, 143] width 604 height 287
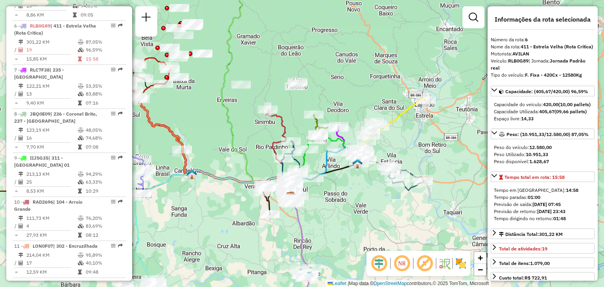
drag, startPoint x: 334, startPoint y: 222, endPoint x: 359, endPoint y: 237, distance: 29.3
click at [359, 237] on div "Janela de atendimento Grade de atendimento Capacidade Transportadoras Veículos …" at bounding box center [302, 143] width 604 height 287
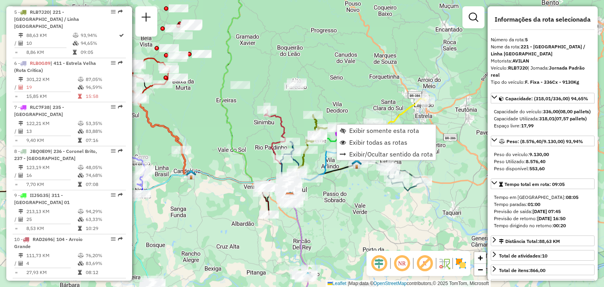
scroll to position [484, 0]
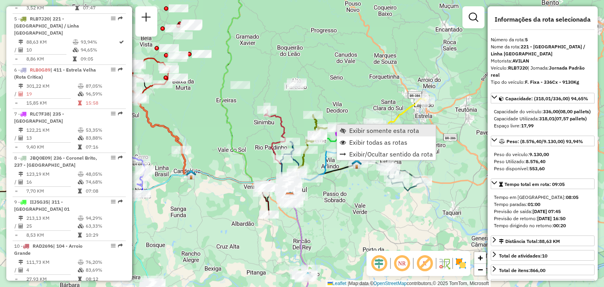
click at [344, 129] on span "Exibir somente esta rota" at bounding box center [343, 130] width 6 height 6
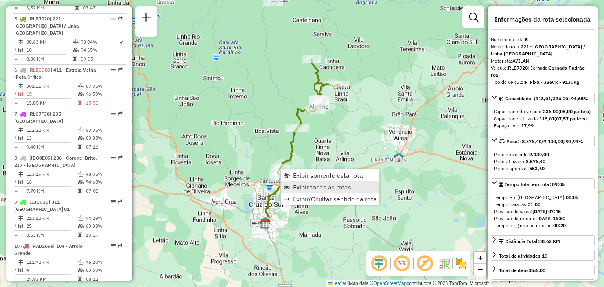
click at [290, 185] on link "Exibir todas as rotas" at bounding box center [330, 187] width 99 height 12
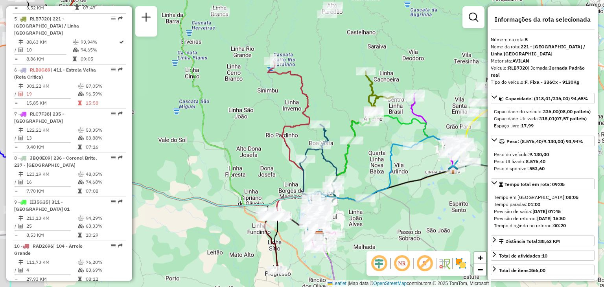
drag, startPoint x: 217, startPoint y: 81, endPoint x: 272, endPoint y: 95, distance: 57.1
click at [272, 95] on div "Janela de atendimento Grade de atendimento Capacidade Transportadoras Veículos …" at bounding box center [302, 143] width 604 height 287
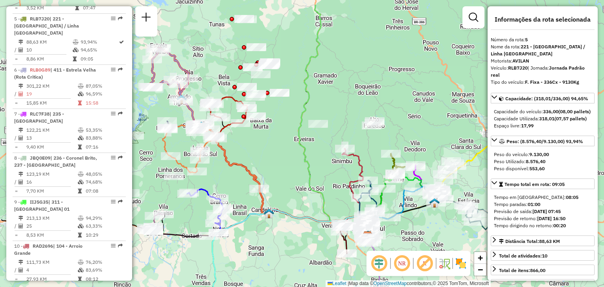
drag, startPoint x: 242, startPoint y: 152, endPoint x: 306, endPoint y: 184, distance: 70.8
click at [306, 184] on div "Janela de atendimento Grade de atendimento Capacidade Transportadoras Veículos …" at bounding box center [302, 143] width 604 height 287
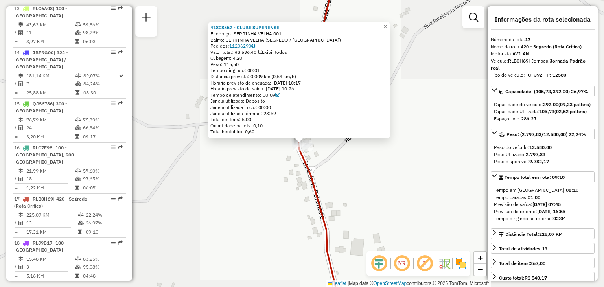
scroll to position [1011, 0]
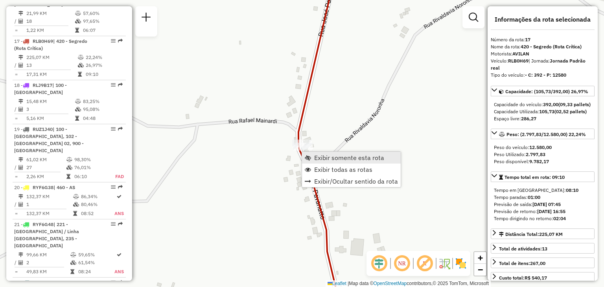
click at [314, 159] on span "Exibir somente esta rota" at bounding box center [349, 157] width 70 height 6
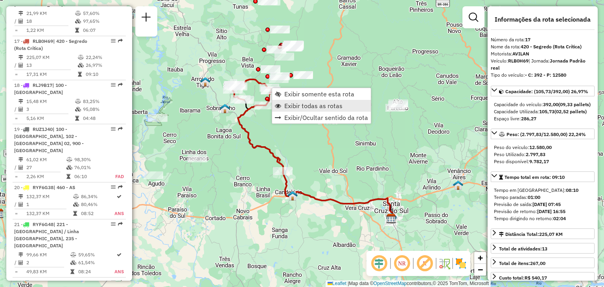
click at [286, 104] on span "Exibir todas as rotas" at bounding box center [313, 106] width 58 height 6
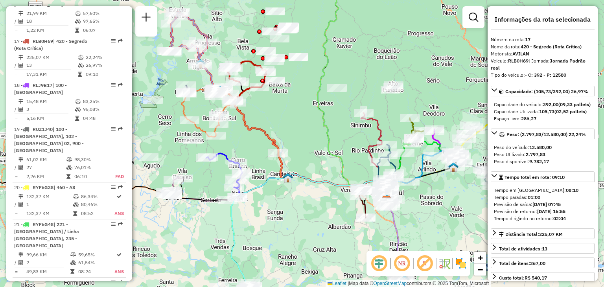
drag, startPoint x: 292, startPoint y: 152, endPoint x: 287, endPoint y: 134, distance: 18.7
click at [287, 134] on div "Janela de atendimento Grade de atendimento Capacidade Transportadoras Veículos …" at bounding box center [302, 143] width 604 height 287
